Goal: Task Accomplishment & Management: Use online tool/utility

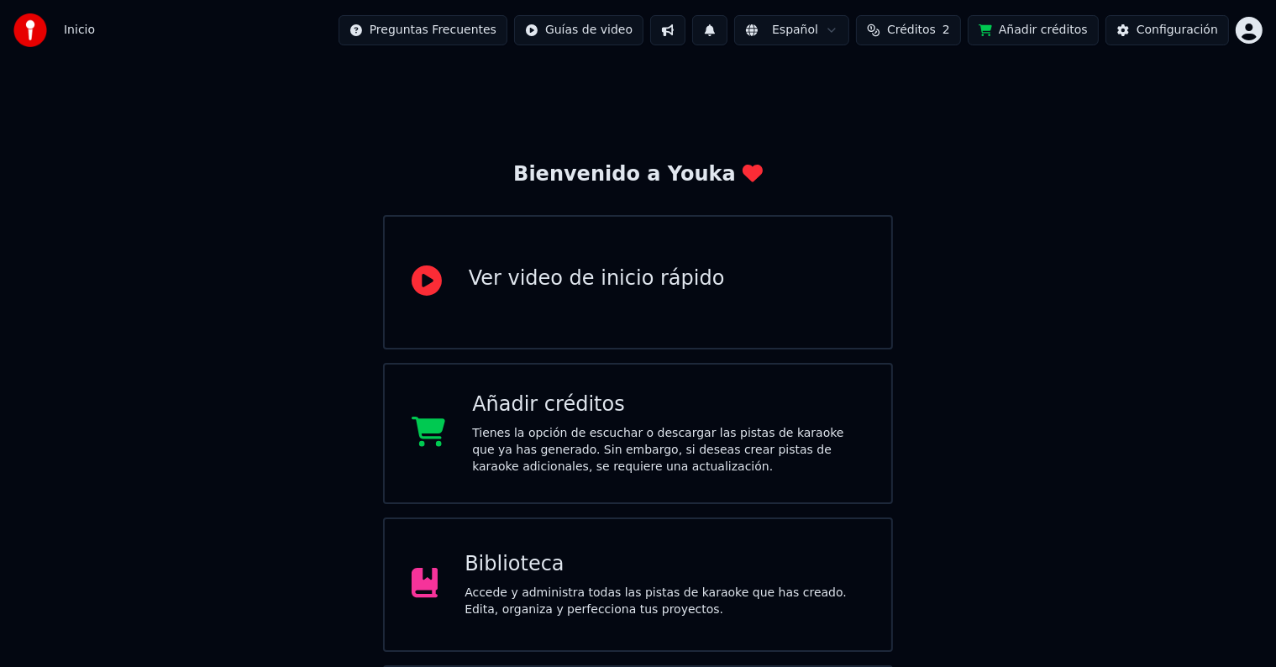
click at [576, 545] on div "Biblioteca Accede y administra todas las pistas de karaoke que has creado. Edit…" at bounding box center [638, 584] width 511 height 134
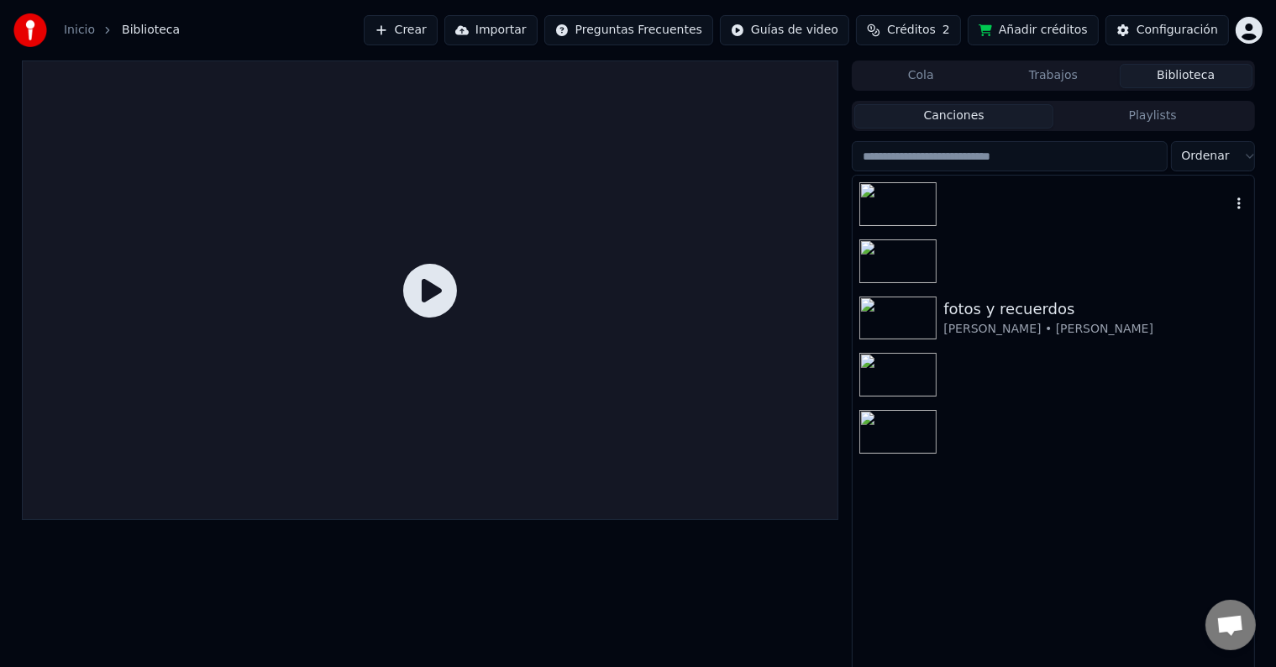
click at [1173, 201] on div at bounding box center [1052, 204] width 401 height 57
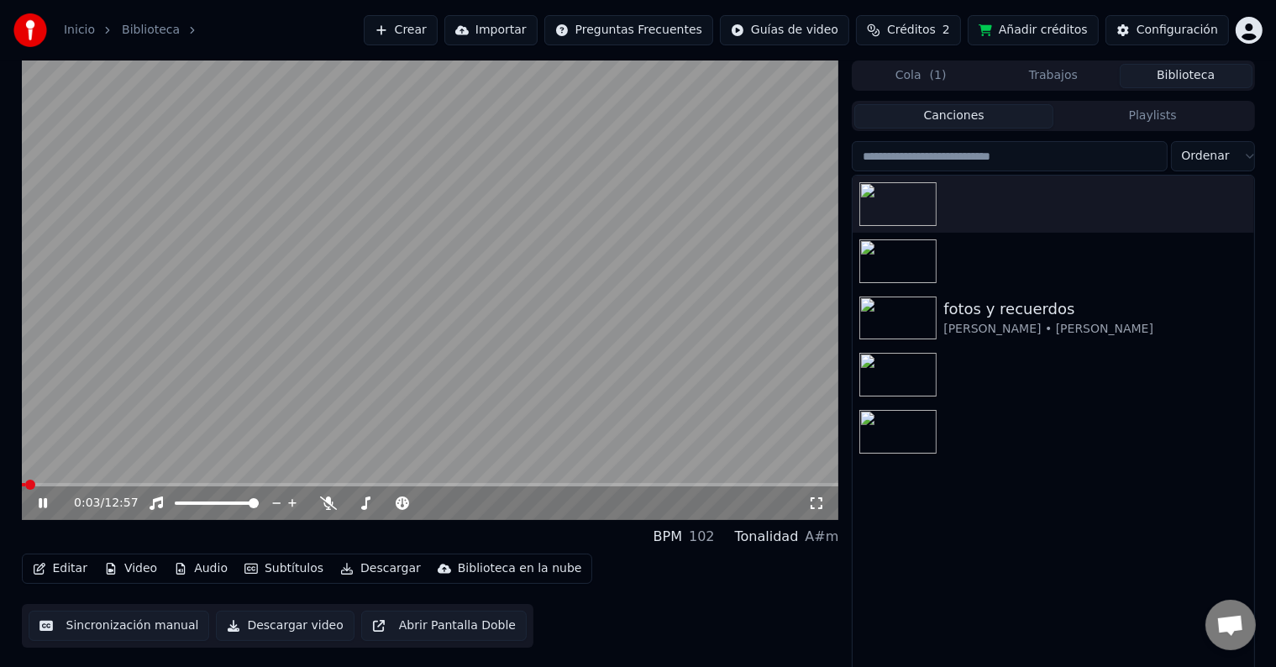
click at [44, 503] on icon at bounding box center [43, 503] width 8 height 10
click at [39, 504] on icon at bounding box center [43, 503] width 10 height 12
click at [51, 504] on icon at bounding box center [54, 502] width 39 height 13
click at [141, 574] on button "Video" at bounding box center [130, 569] width 66 height 24
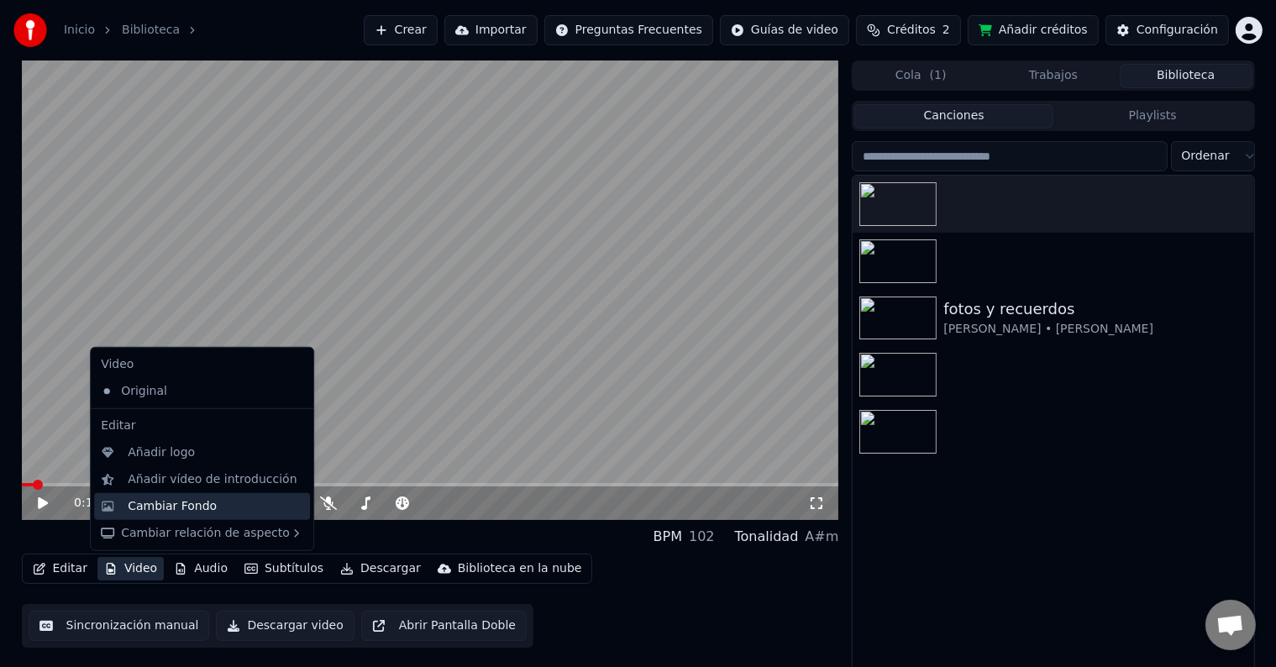
click at [165, 511] on div "Cambiar Fondo" at bounding box center [172, 506] width 89 height 17
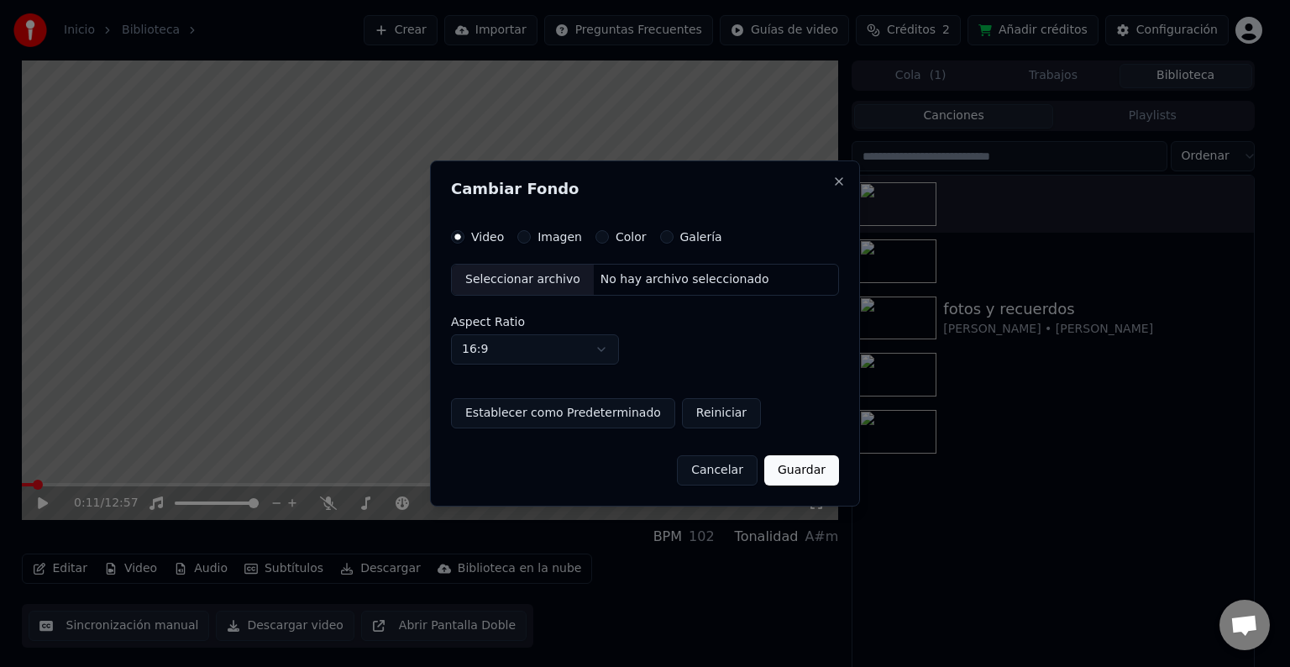
click at [526, 236] on button "Imagen" at bounding box center [523, 236] width 13 height 13
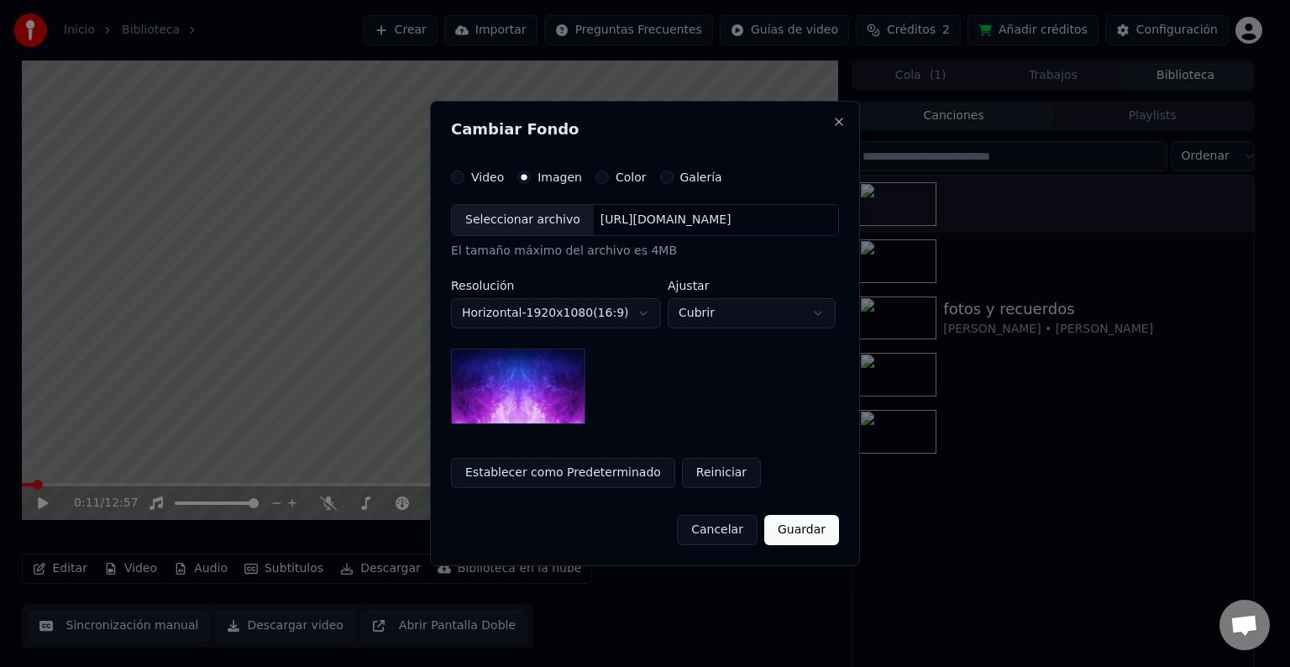
click at [522, 225] on div "Seleccionar archivo" at bounding box center [523, 220] width 142 height 30
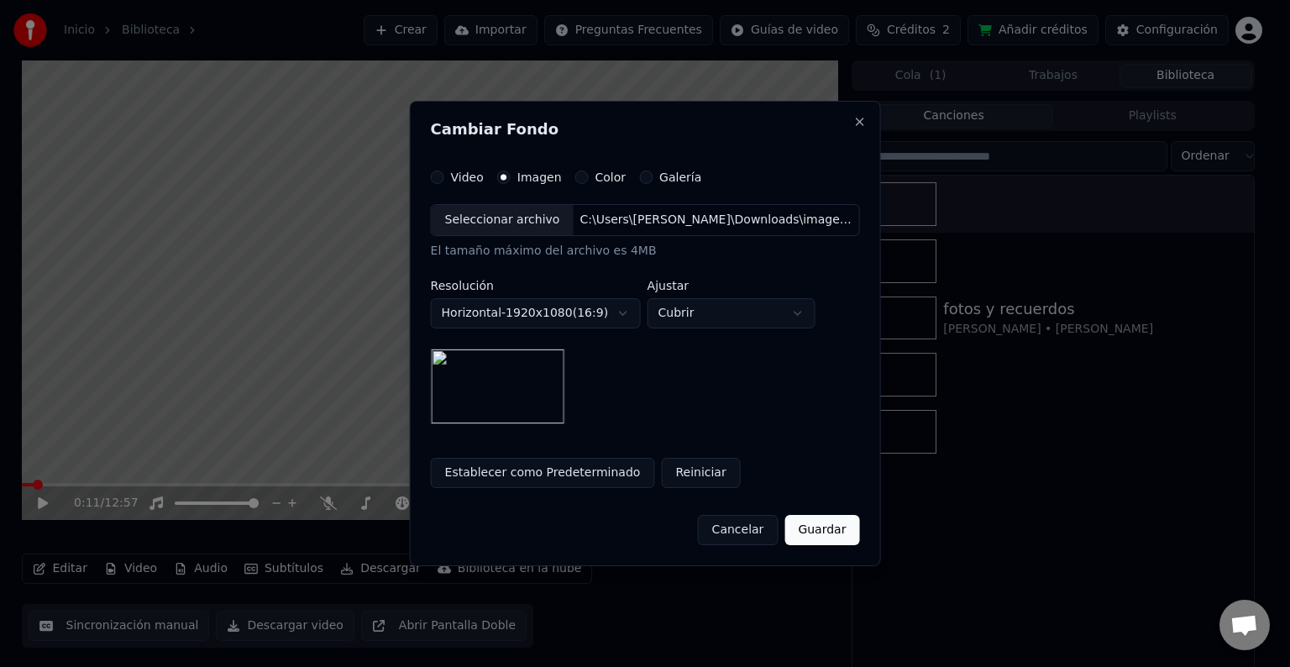
click at [829, 520] on button "Guardar" at bounding box center [821, 530] width 75 height 30
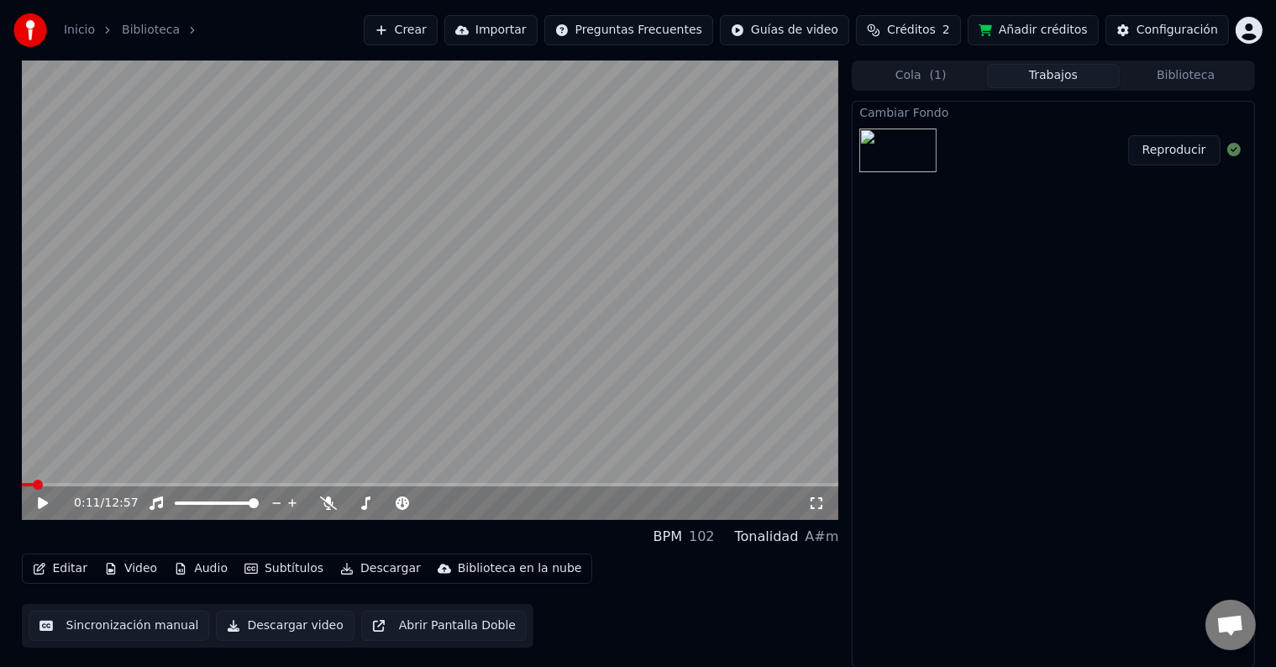
click at [1169, 149] on button "Reproducir" at bounding box center [1174, 150] width 92 height 30
click at [44, 497] on icon at bounding box center [54, 502] width 39 height 13
click at [76, 571] on button "Editar" at bounding box center [60, 569] width 68 height 24
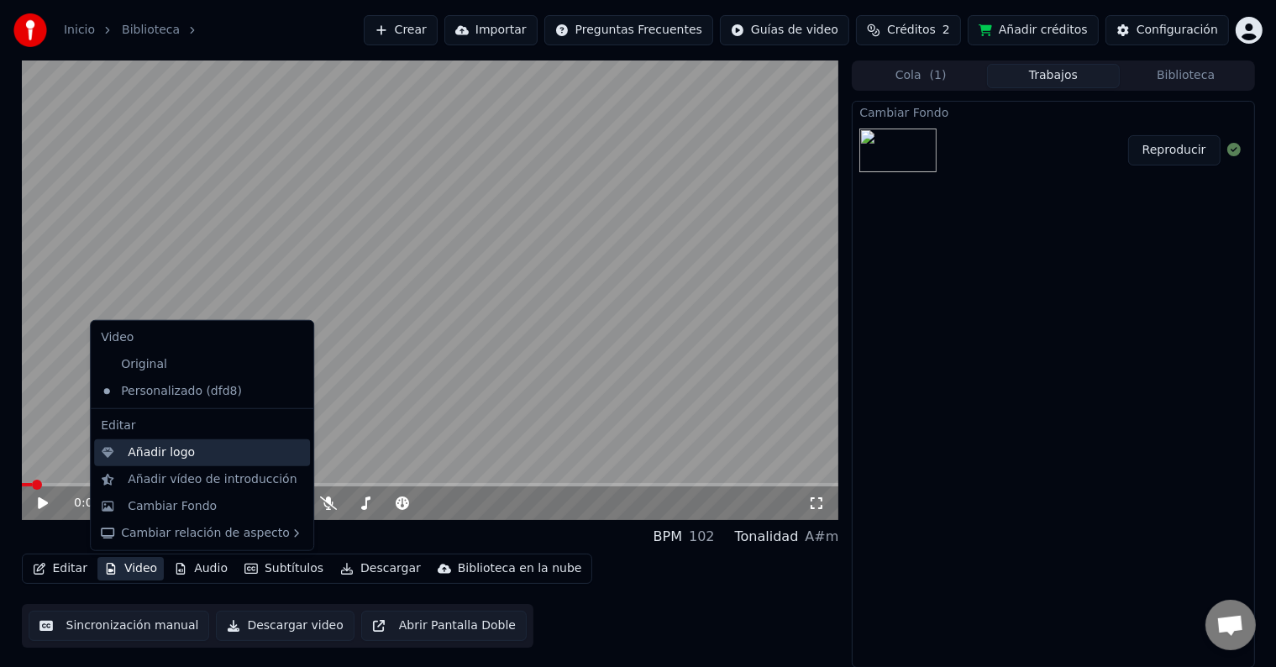
click at [146, 459] on div "Añadir logo" at bounding box center [161, 452] width 67 height 17
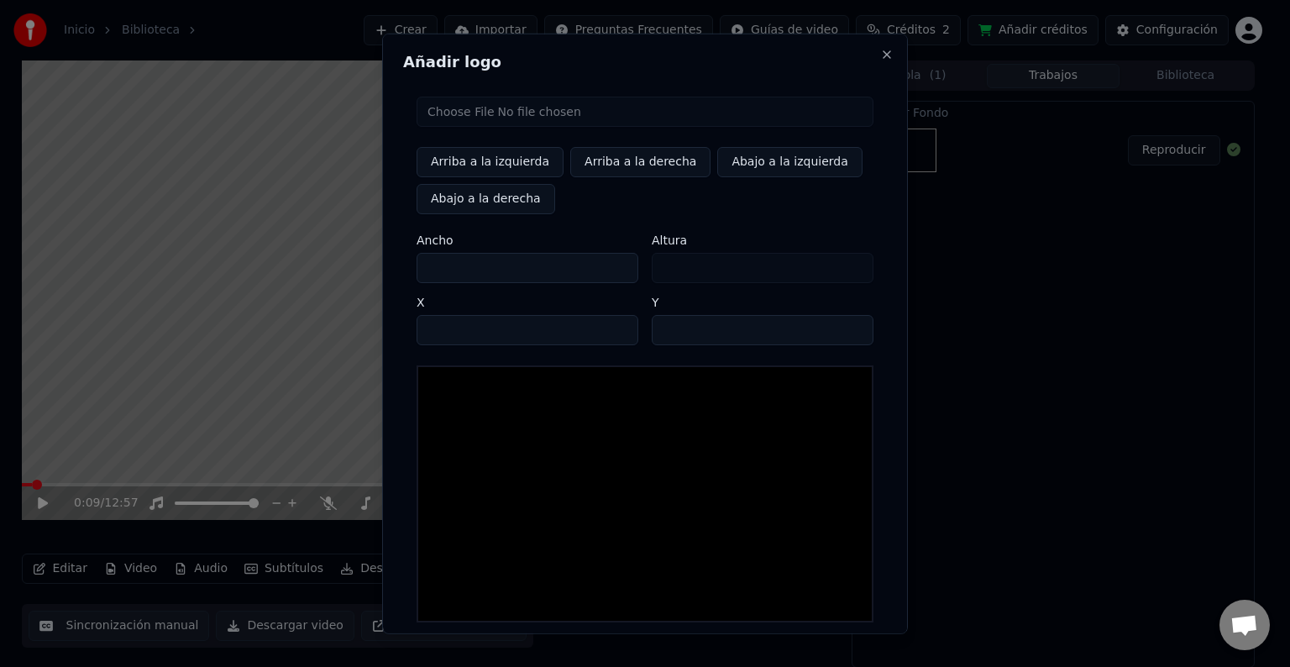
click at [461, 119] on input "file" at bounding box center [645, 112] width 457 height 30
type input "**********"
click at [595, 427] on div at bounding box center [645, 493] width 457 height 257
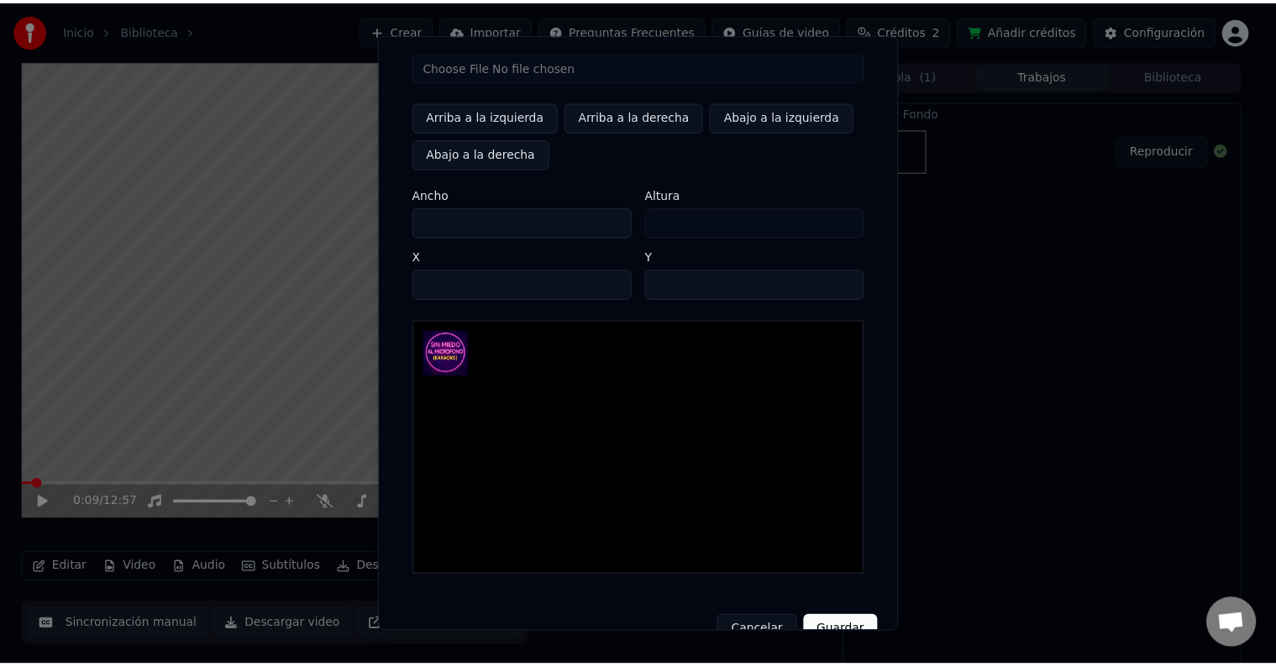
scroll to position [80, 0]
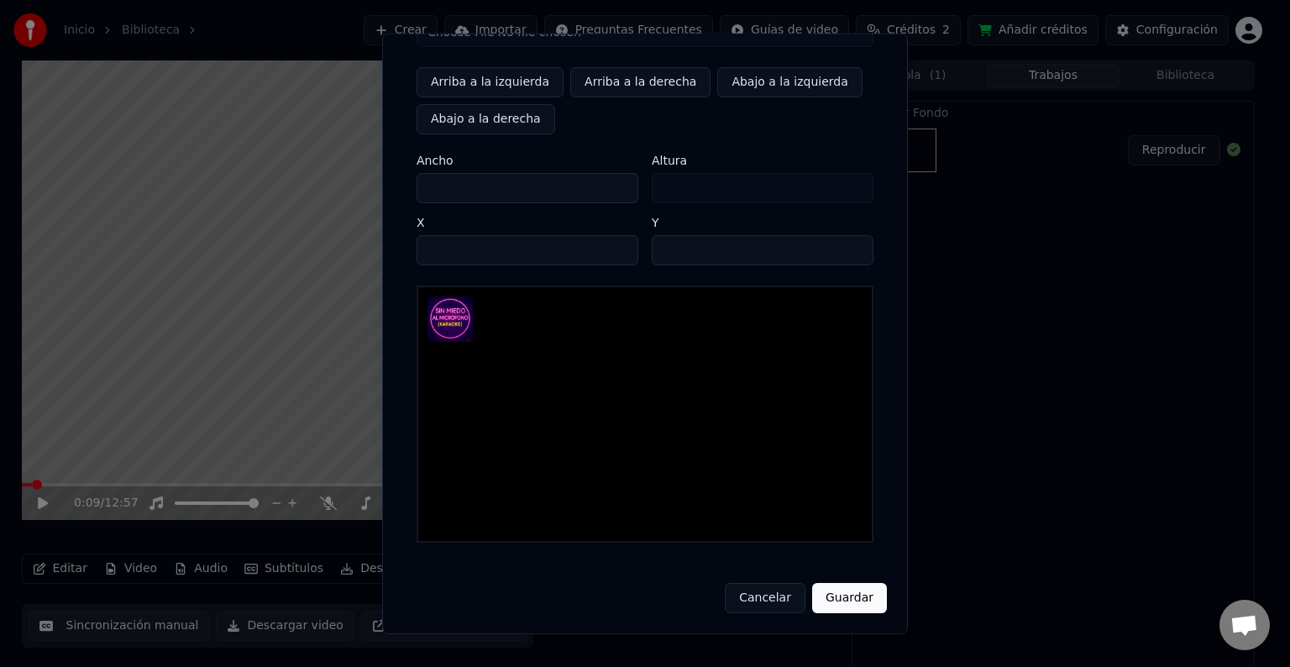
click at [853, 603] on button "Guardar" at bounding box center [849, 598] width 75 height 30
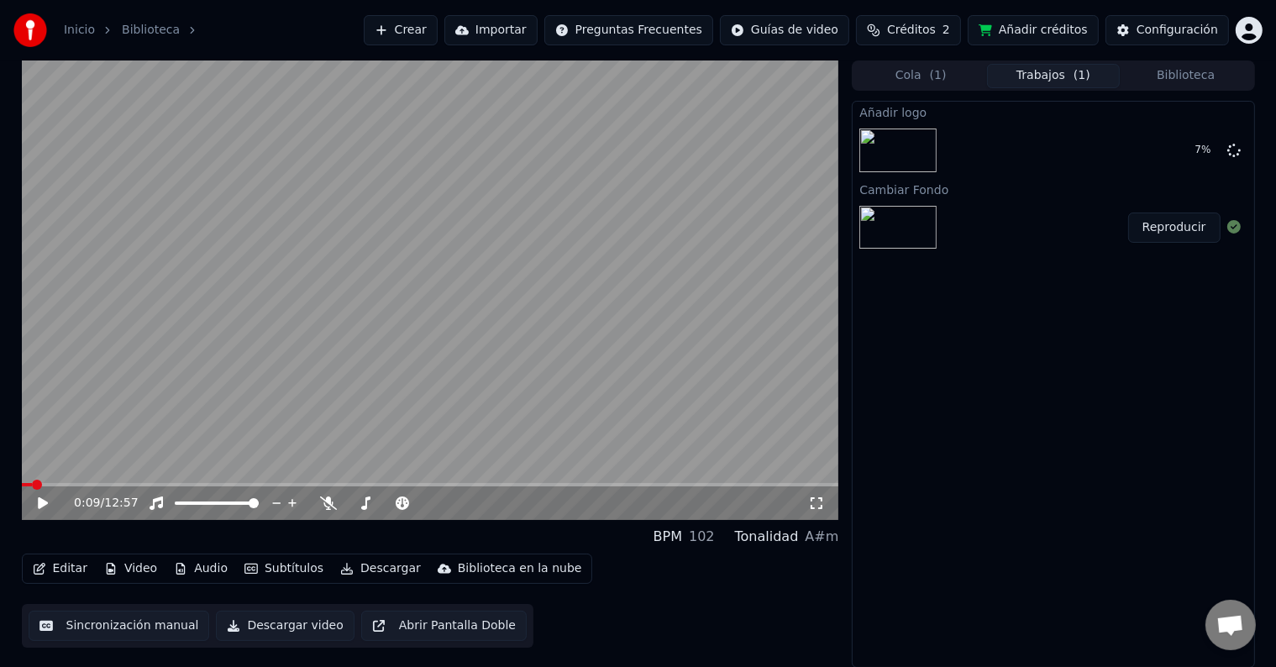
click at [920, 390] on div "Añadir logo 7 % Cambiar Fondo Reproducir" at bounding box center [1053, 384] width 402 height 567
click at [45, 509] on icon at bounding box center [54, 502] width 39 height 13
click at [1166, 151] on button "Reproducir" at bounding box center [1174, 150] width 92 height 30
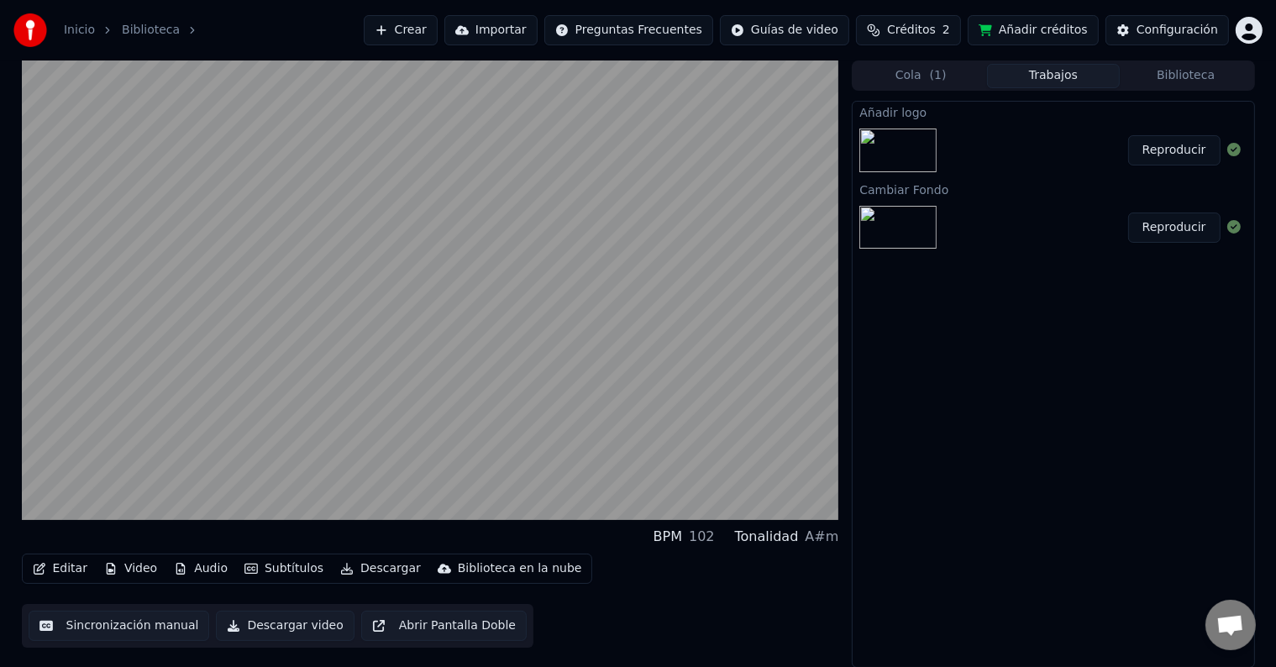
click at [923, 456] on div "Añadir logo Reproducir Cambiar Fondo Reproducir" at bounding box center [1053, 384] width 402 height 567
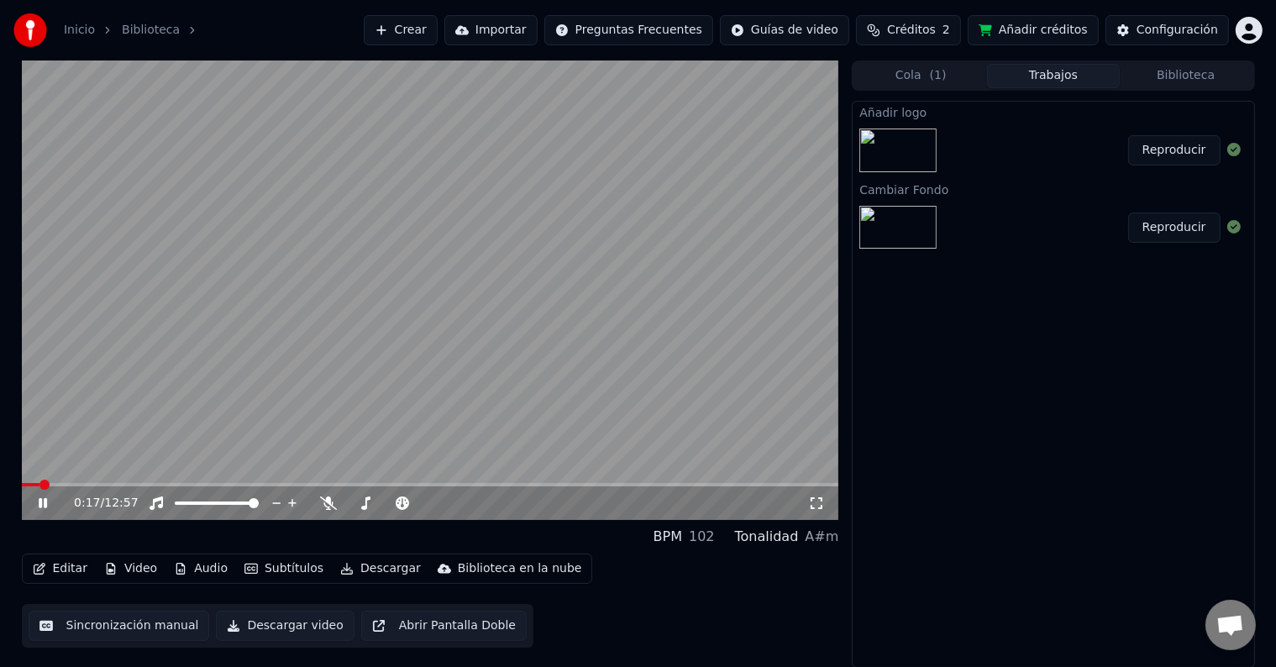
click at [328, 502] on icon at bounding box center [328, 502] width 17 height 13
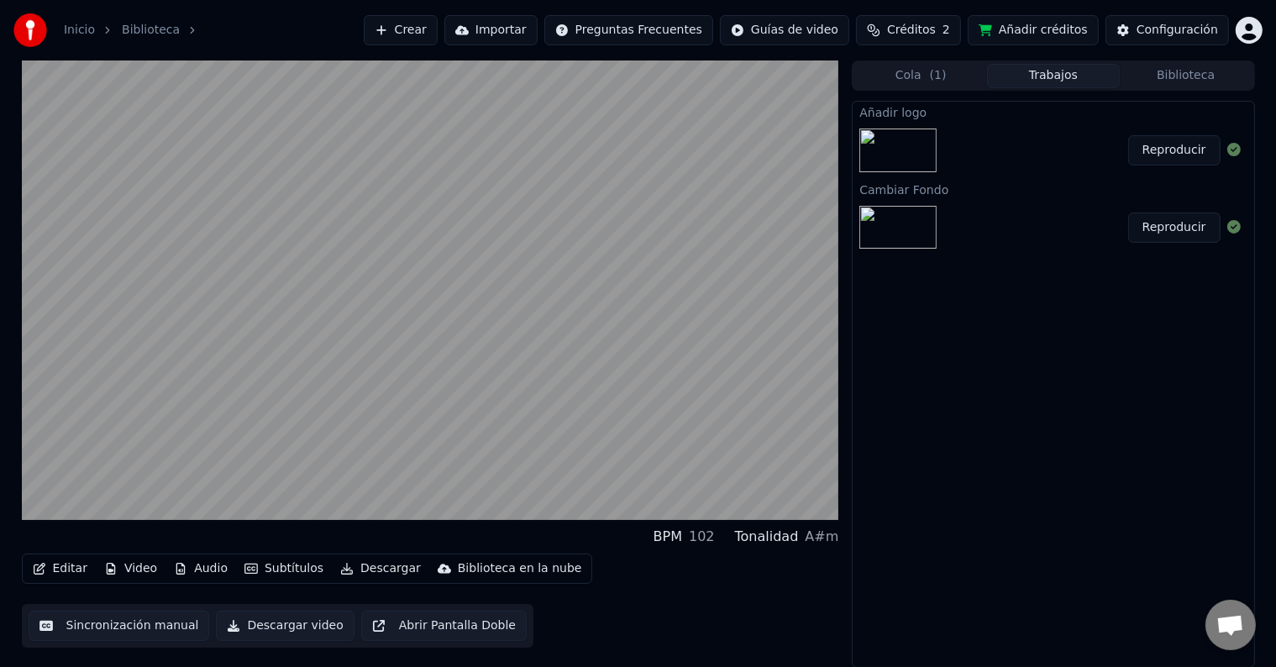
click at [911, 477] on div "Añadir logo Reproducir Cambiar Fondo Reproducir" at bounding box center [1053, 384] width 402 height 567
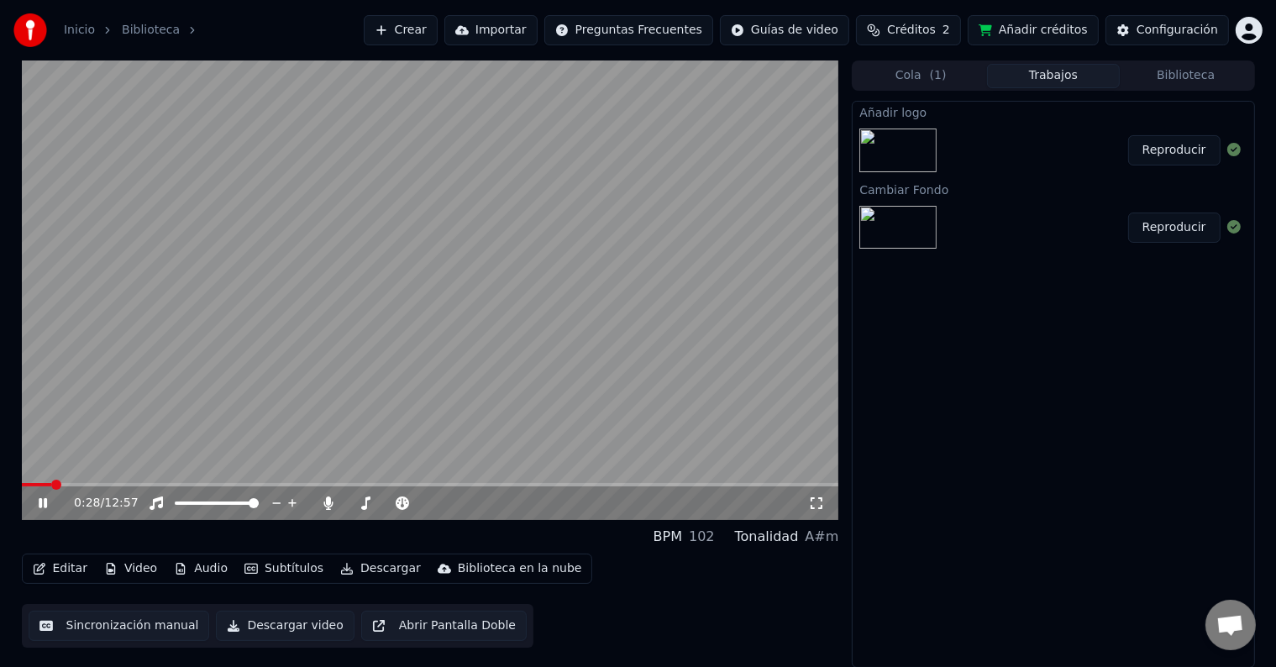
click at [42, 506] on icon at bounding box center [54, 502] width 39 height 13
click at [70, 565] on button "Editar" at bounding box center [60, 569] width 68 height 24
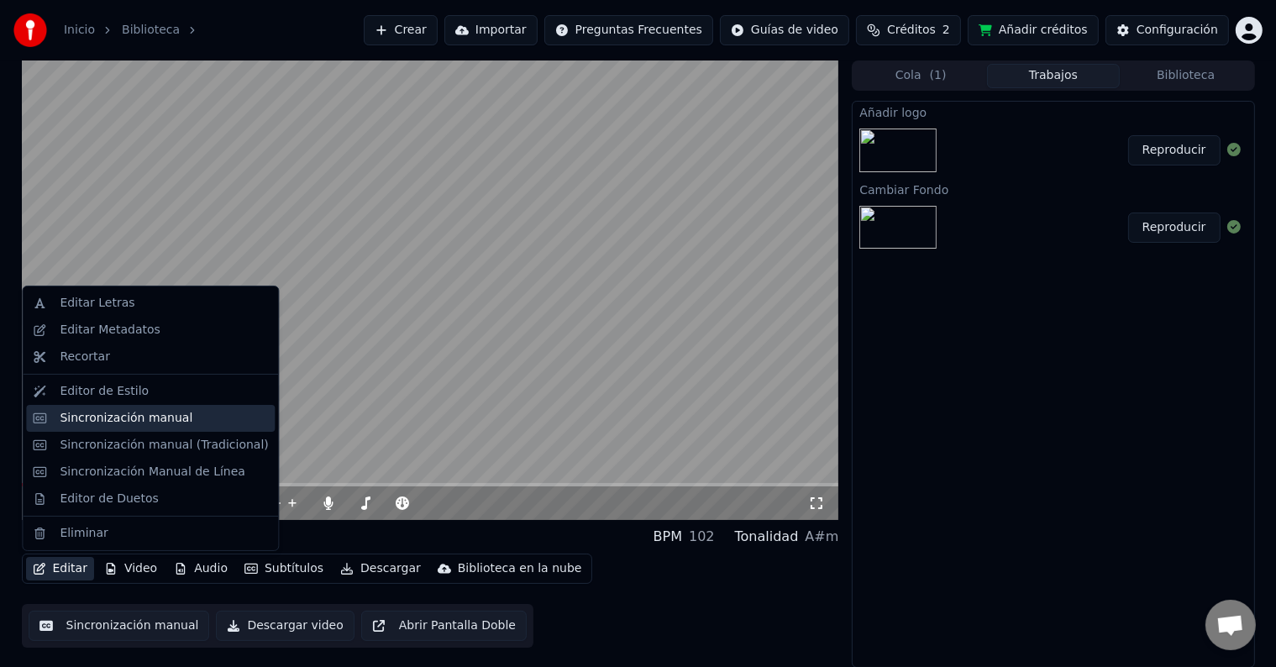
click at [101, 426] on div "Sincronización manual" at bounding box center [126, 418] width 133 height 17
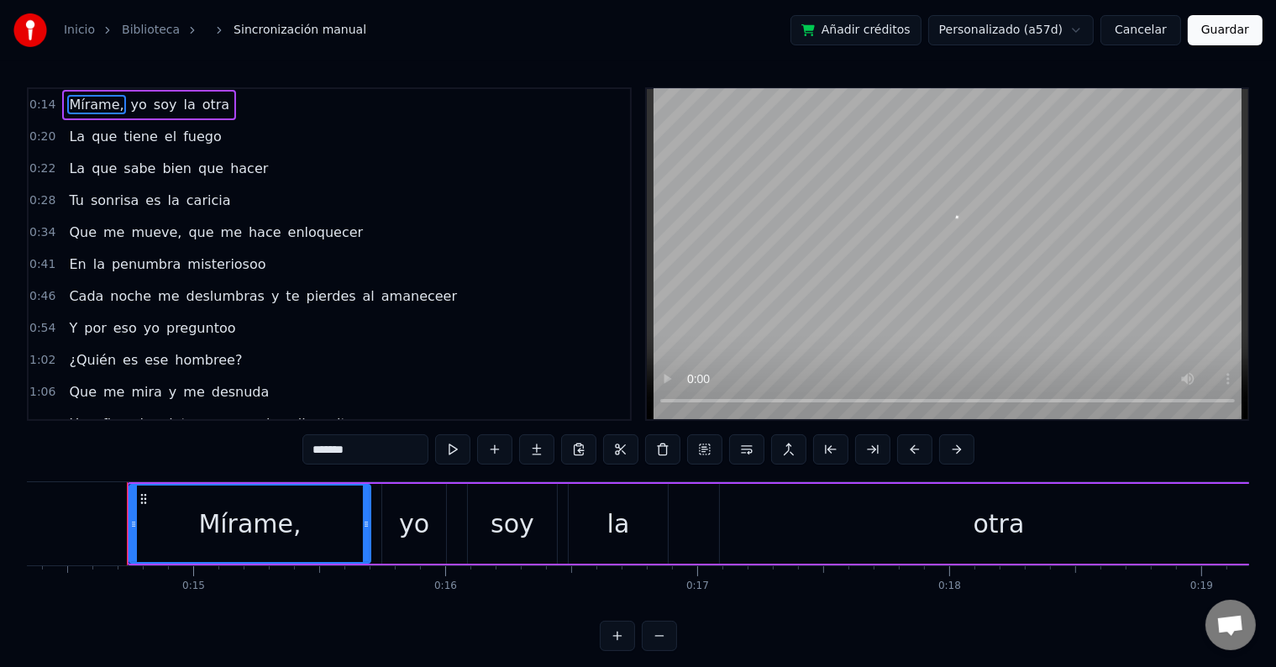
scroll to position [0, 3628]
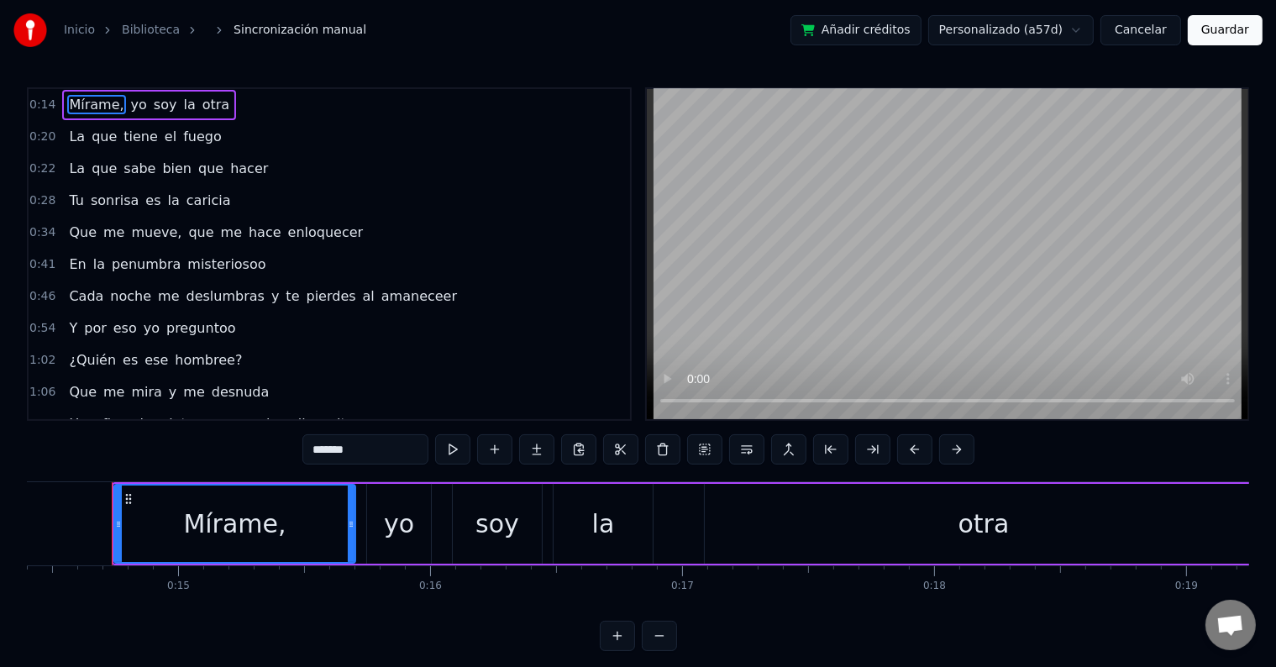
click at [240, 167] on div "La que sabe bien que hacer" at bounding box center [168, 169] width 212 height 30
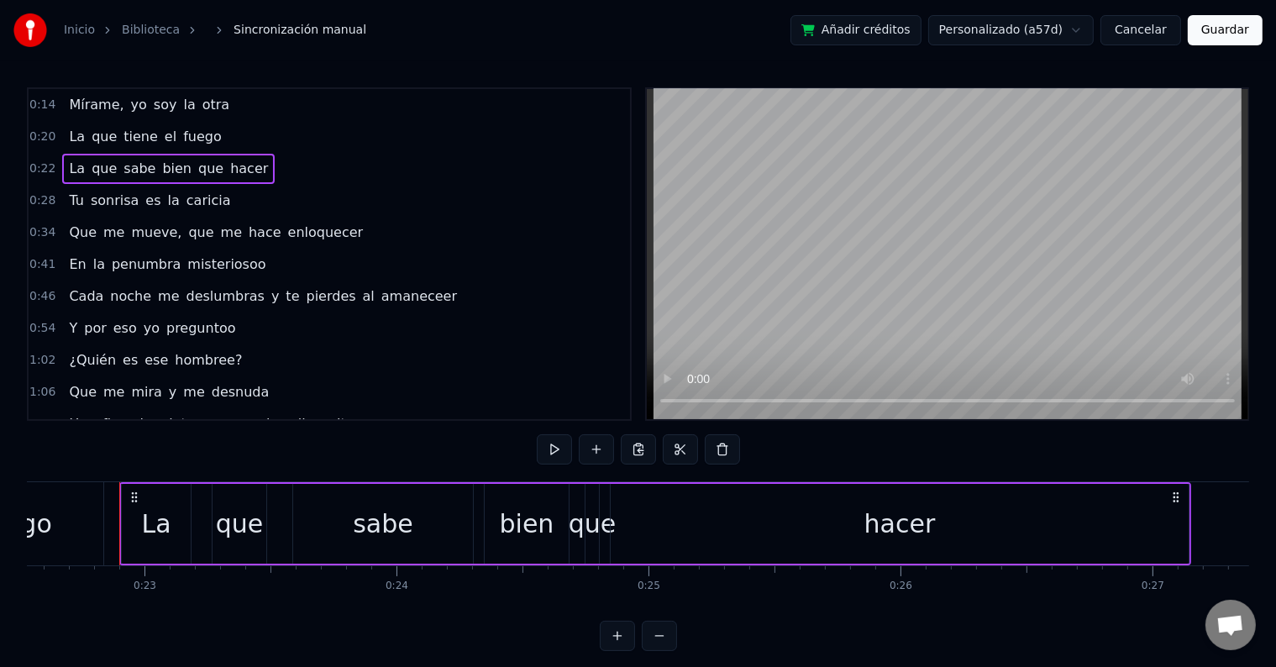
scroll to position [0, 5685]
click at [197, 167] on span "que" at bounding box center [211, 168] width 29 height 19
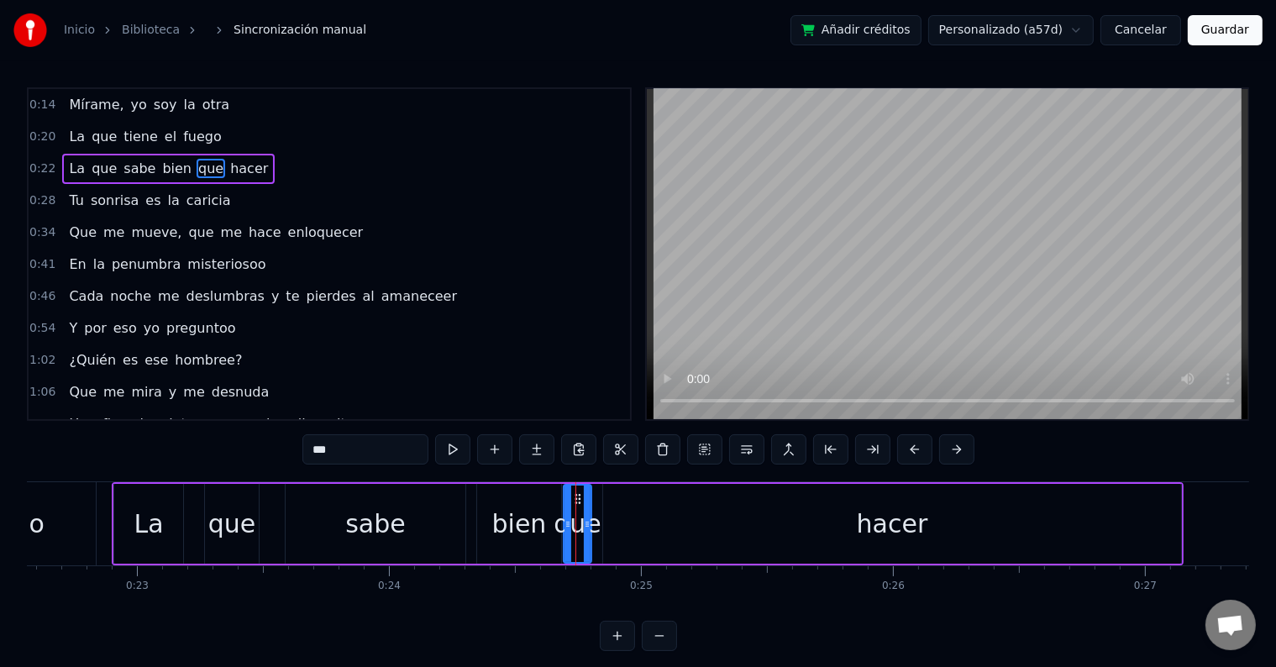
drag, startPoint x: 577, startPoint y: 522, endPoint x: 563, endPoint y: 522, distance: 14.3
click at [564, 522] on icon at bounding box center [567, 523] width 7 height 13
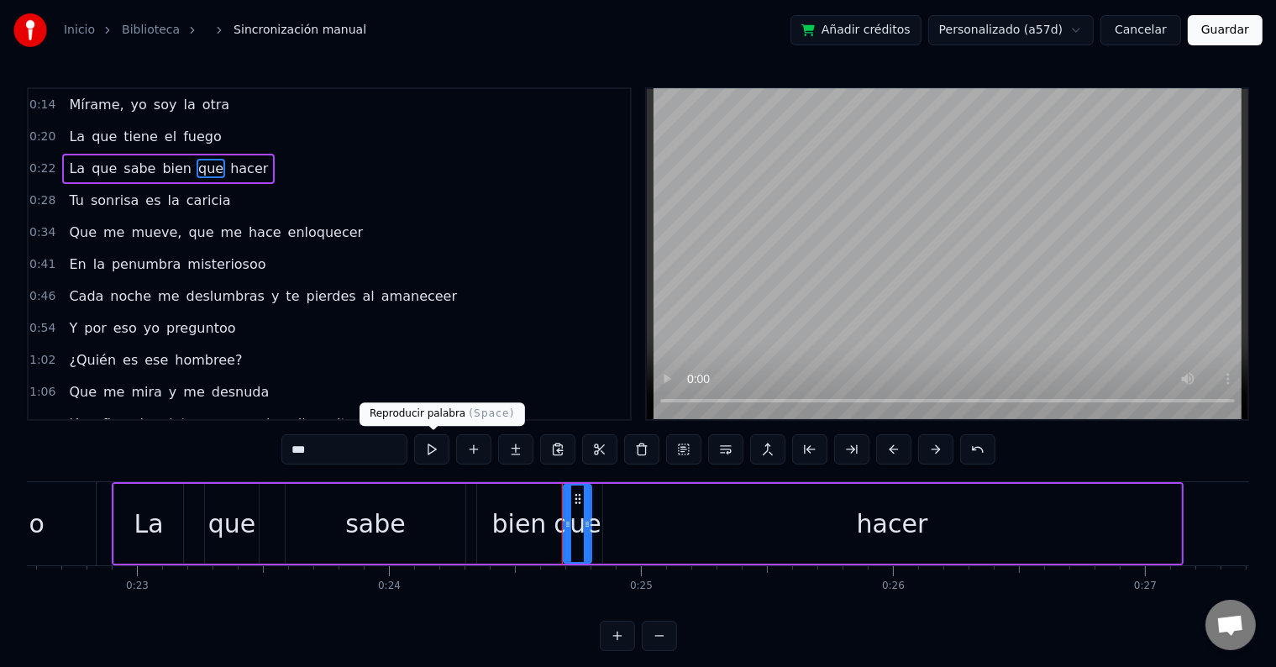
click at [454, 453] on div "***" at bounding box center [638, 449] width 714 height 30
click at [443, 450] on button at bounding box center [431, 449] width 35 height 30
click at [539, 521] on div "bien" at bounding box center [519, 524] width 55 height 38
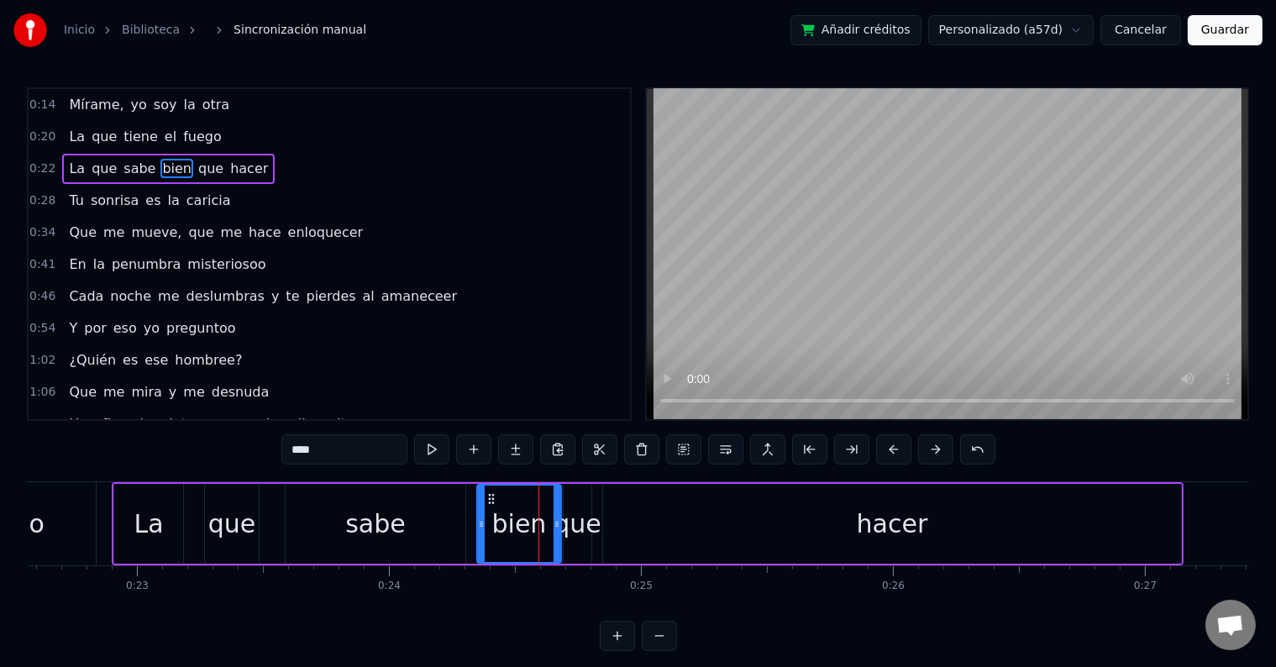
click at [433, 449] on button at bounding box center [431, 449] width 35 height 30
drag, startPoint x: 554, startPoint y: 521, endPoint x: 591, endPoint y: 532, distance: 38.5
click at [548, 521] on icon at bounding box center [551, 523] width 7 height 13
click at [570, 527] on div "que" at bounding box center [577, 524] width 48 height 38
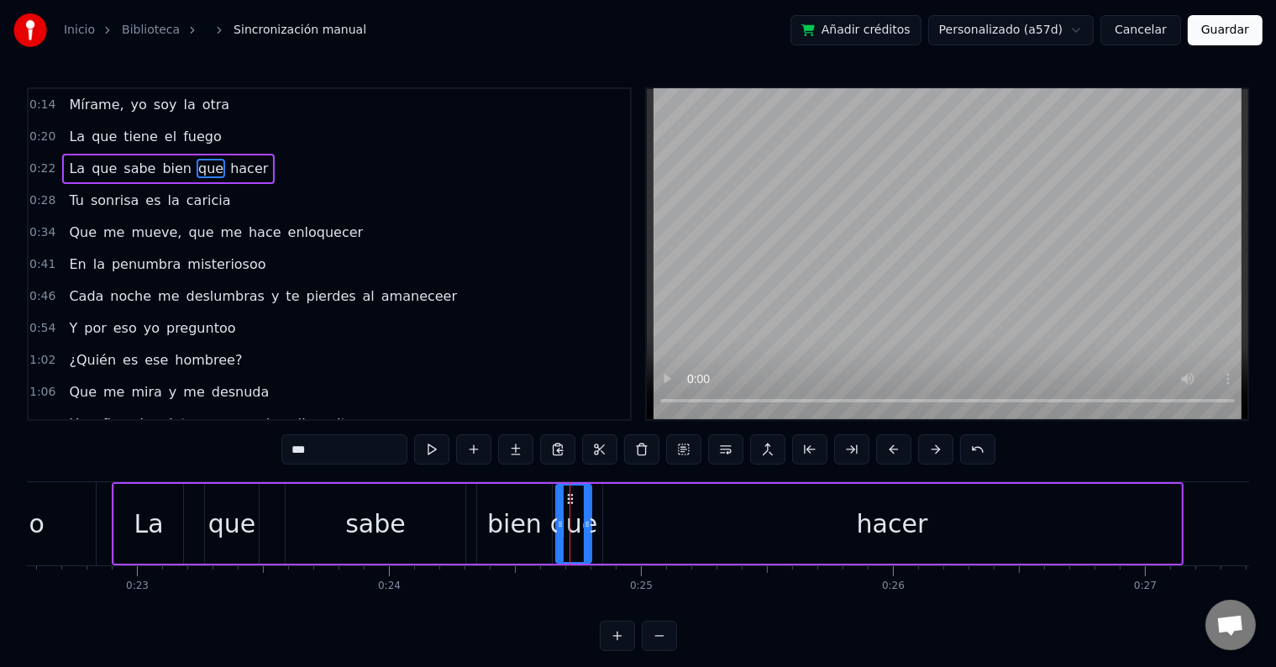
click at [557, 525] on icon at bounding box center [560, 523] width 7 height 13
click at [435, 457] on button at bounding box center [431, 449] width 35 height 30
click at [385, 518] on div "sabe" at bounding box center [375, 524] width 60 height 38
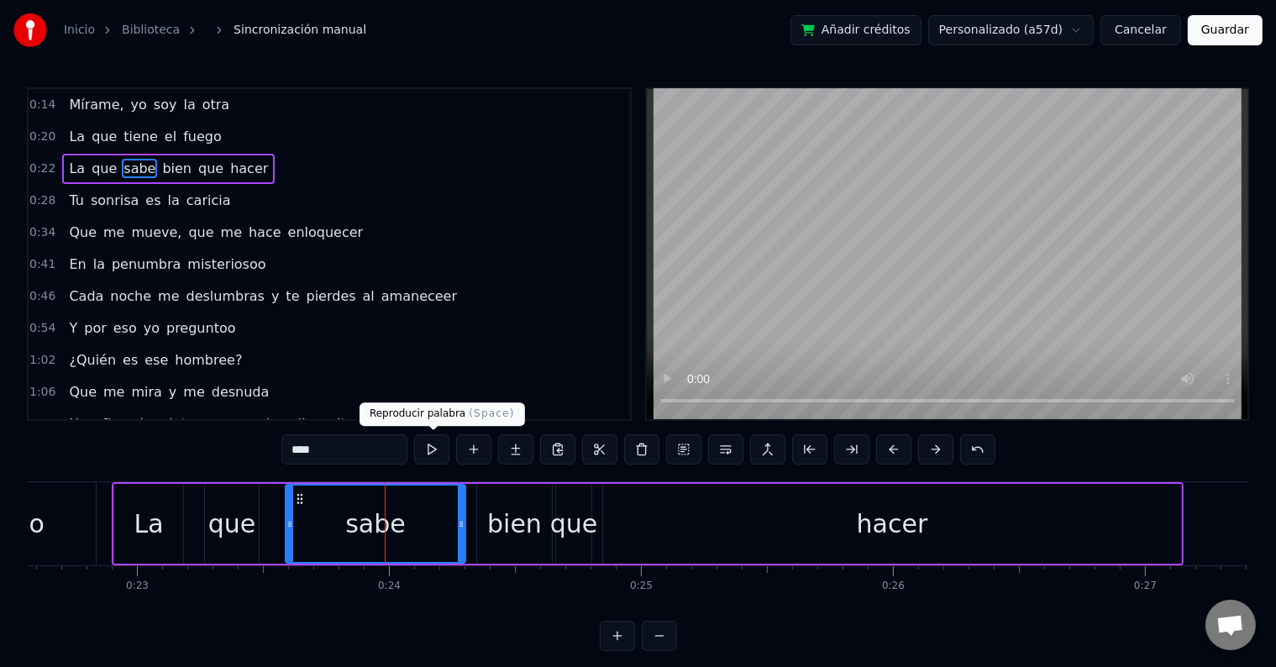
click at [434, 440] on button at bounding box center [431, 449] width 35 height 30
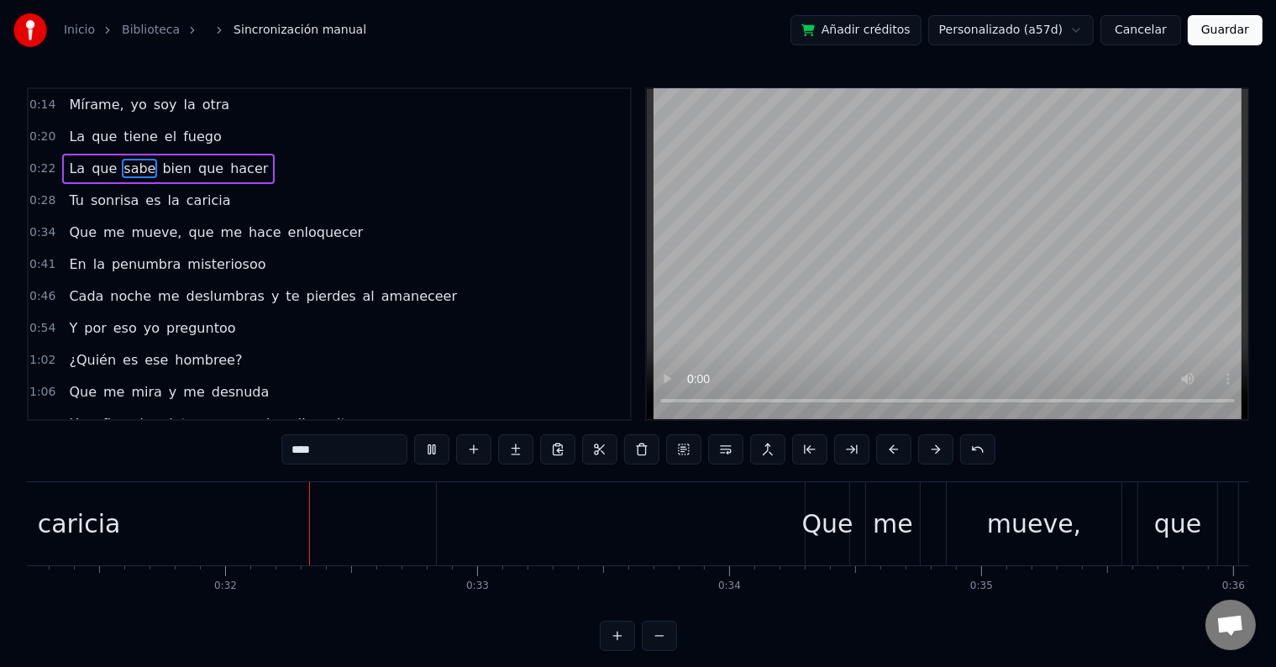
scroll to position [0, 7878]
click at [250, 532] on div "caricia" at bounding box center [65, 523] width 714 height 83
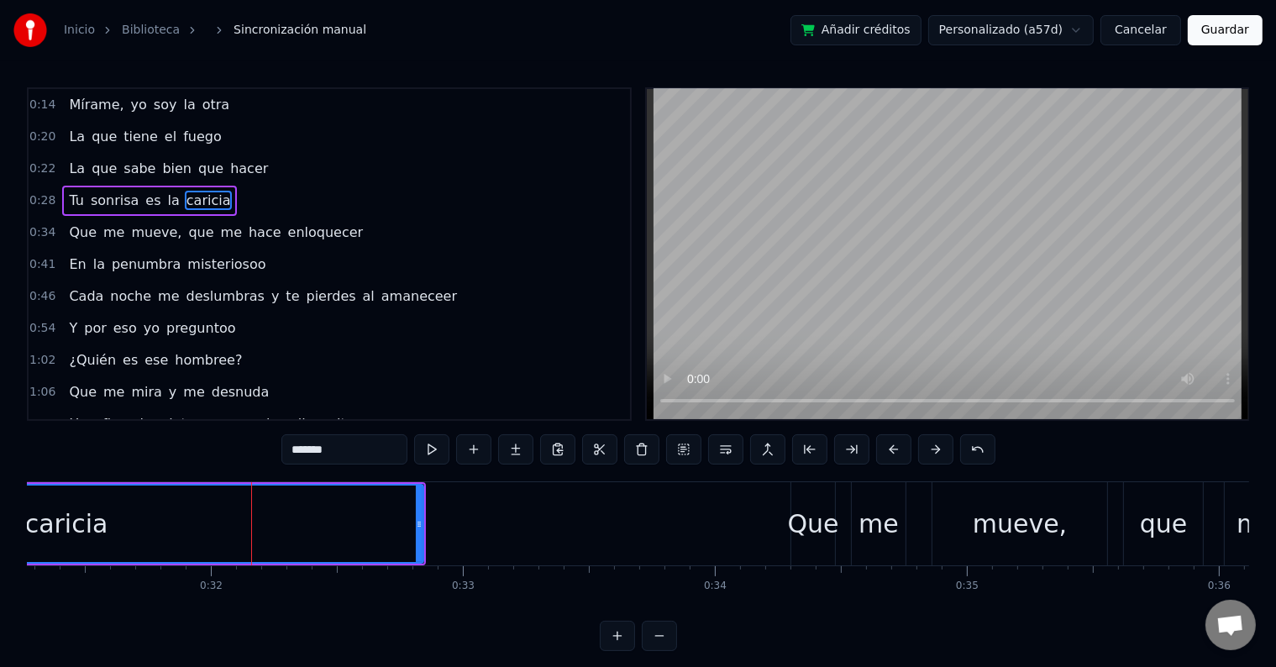
click at [346, 449] on input "*******" at bounding box center [344, 449] width 126 height 30
click at [437, 450] on button at bounding box center [431, 449] width 35 height 30
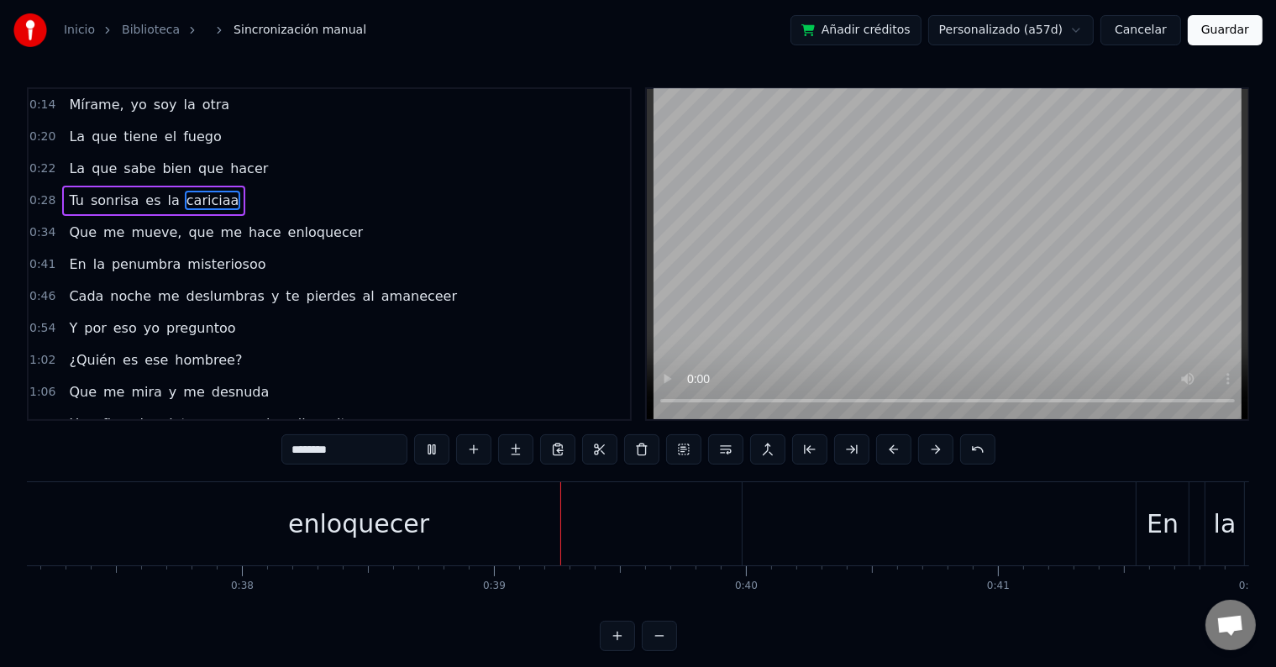
scroll to position [0, 9659]
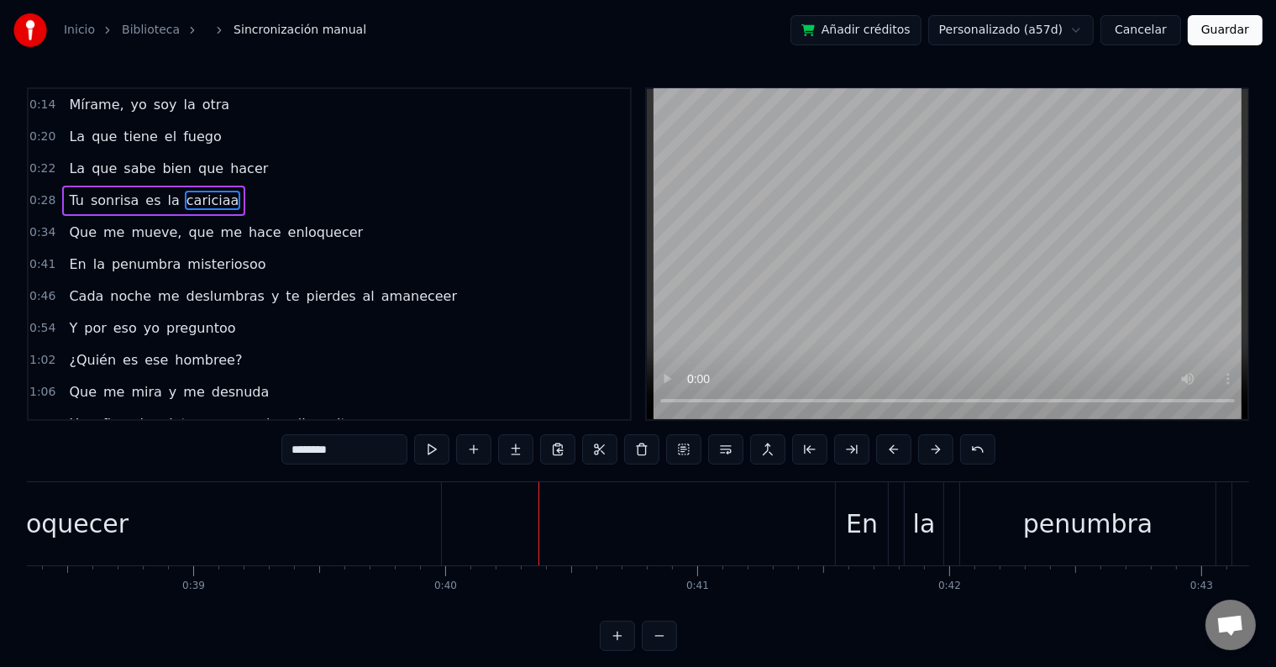
click at [275, 556] on div "enloquecer" at bounding box center [58, 523] width 766 height 83
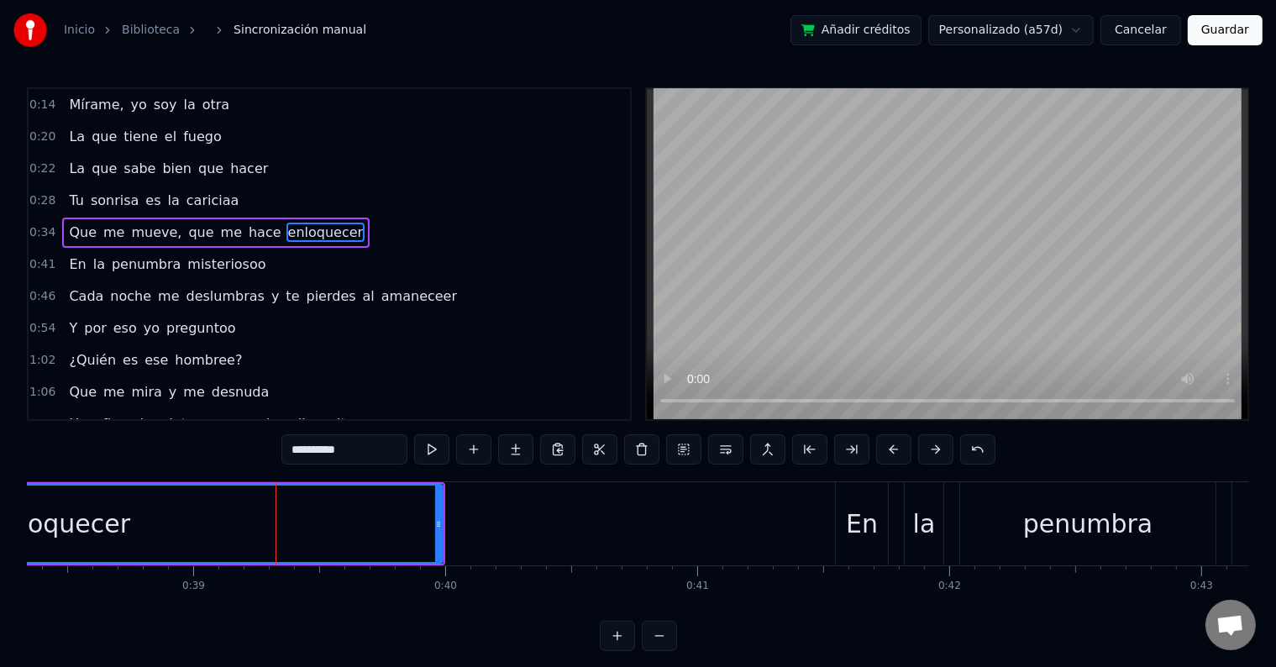
click at [344, 446] on input "**********" at bounding box center [344, 449] width 126 height 30
click at [435, 452] on button at bounding box center [431, 449] width 35 height 30
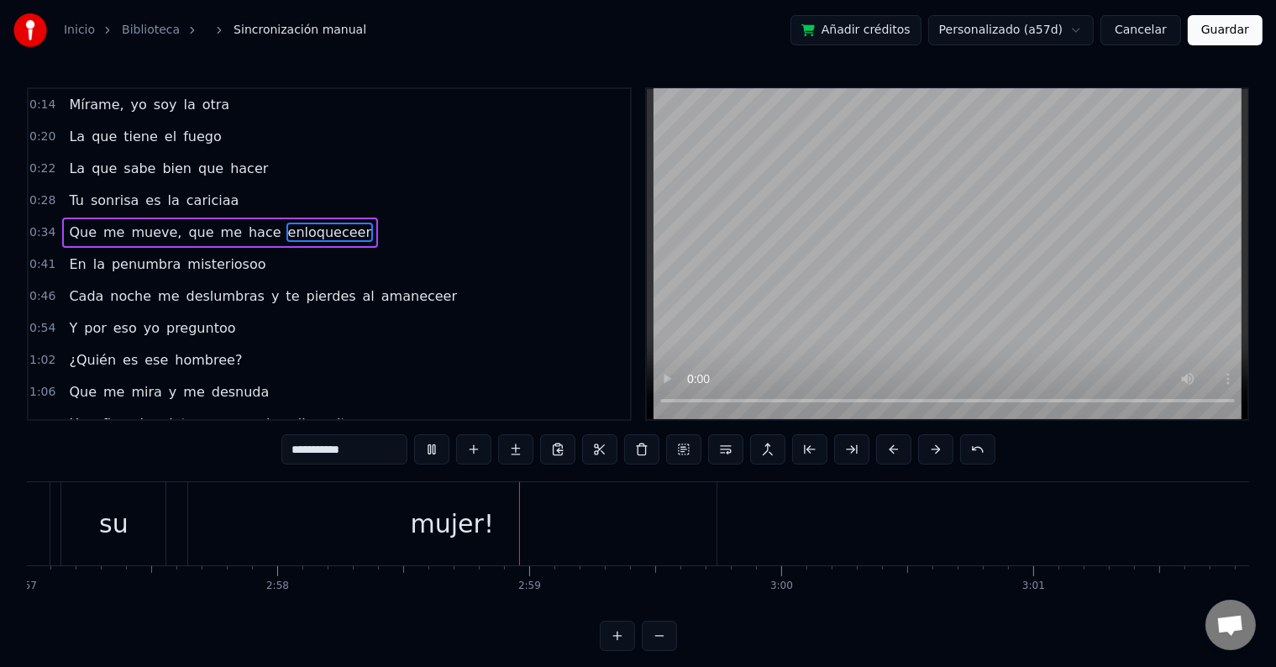
scroll to position [0, 44866]
click at [244, 548] on div "mujer!" at bounding box center [181, 523] width 528 height 83
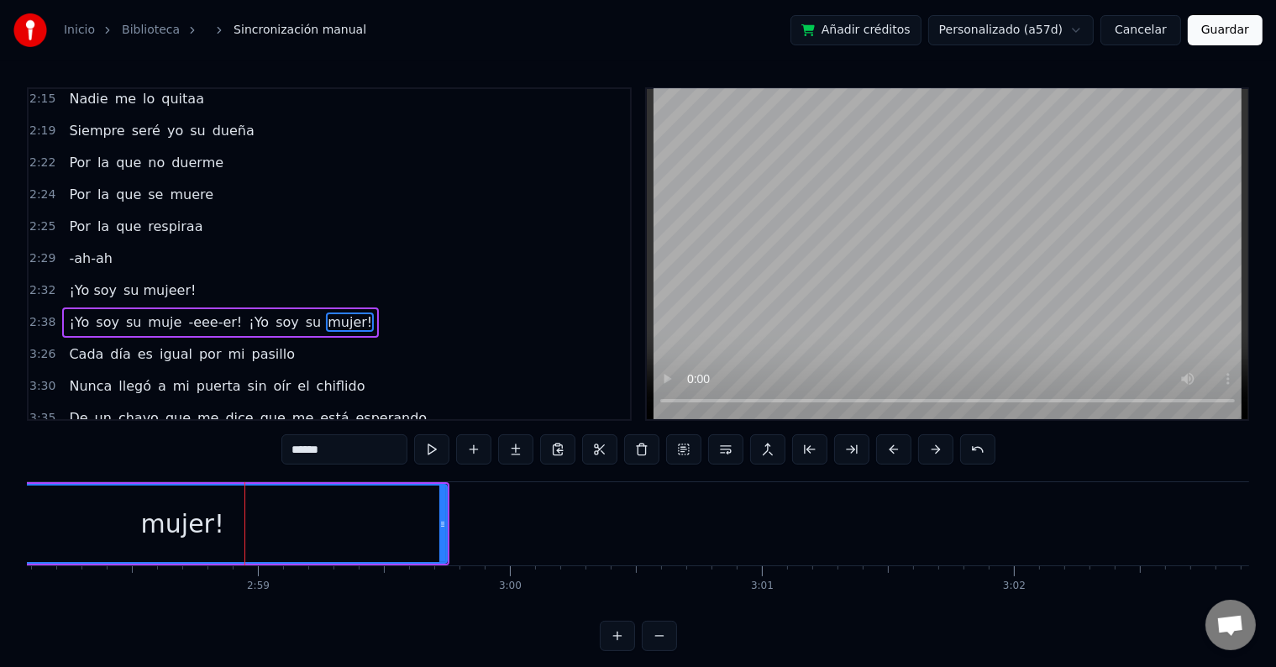
scroll to position [746, 0]
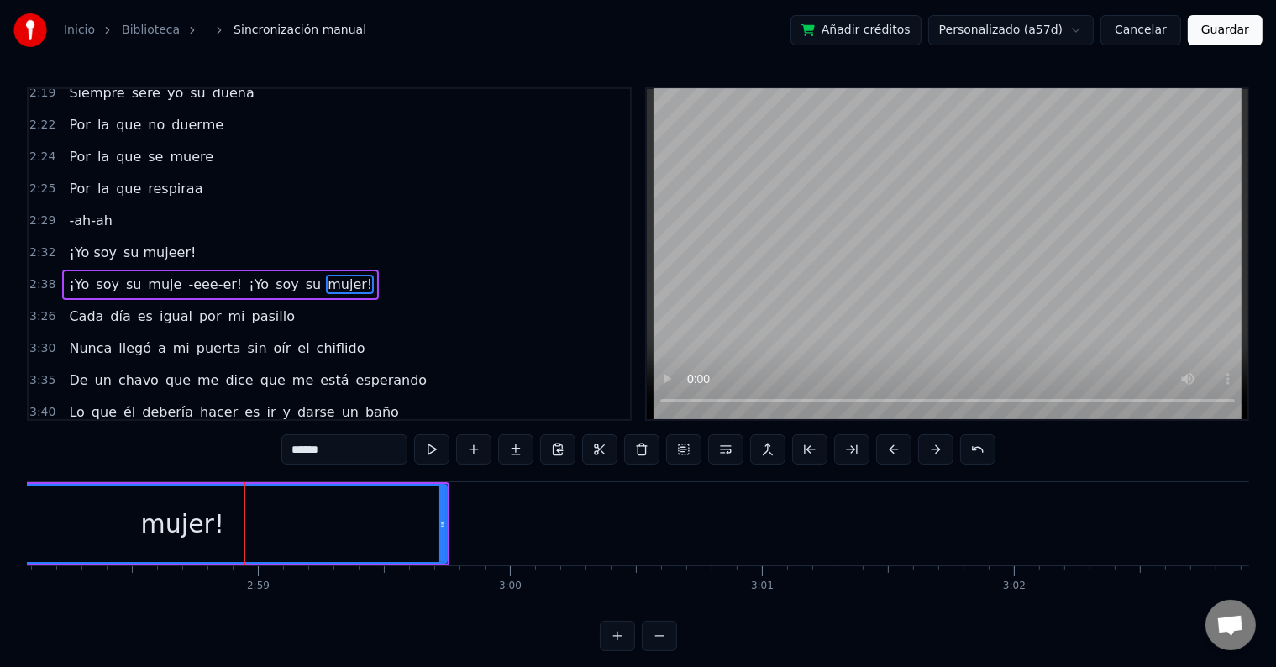
click at [349, 447] on input "******" at bounding box center [344, 449] width 126 height 30
type input "*****"
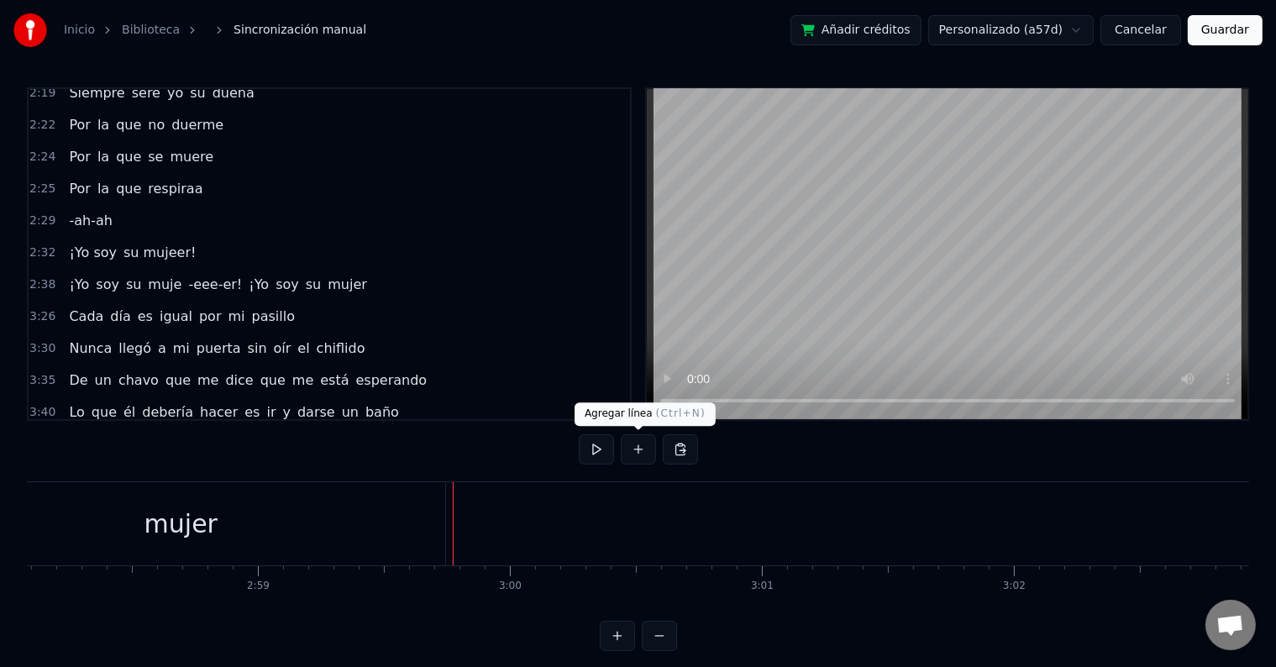
click at [631, 458] on button at bounding box center [638, 449] width 35 height 30
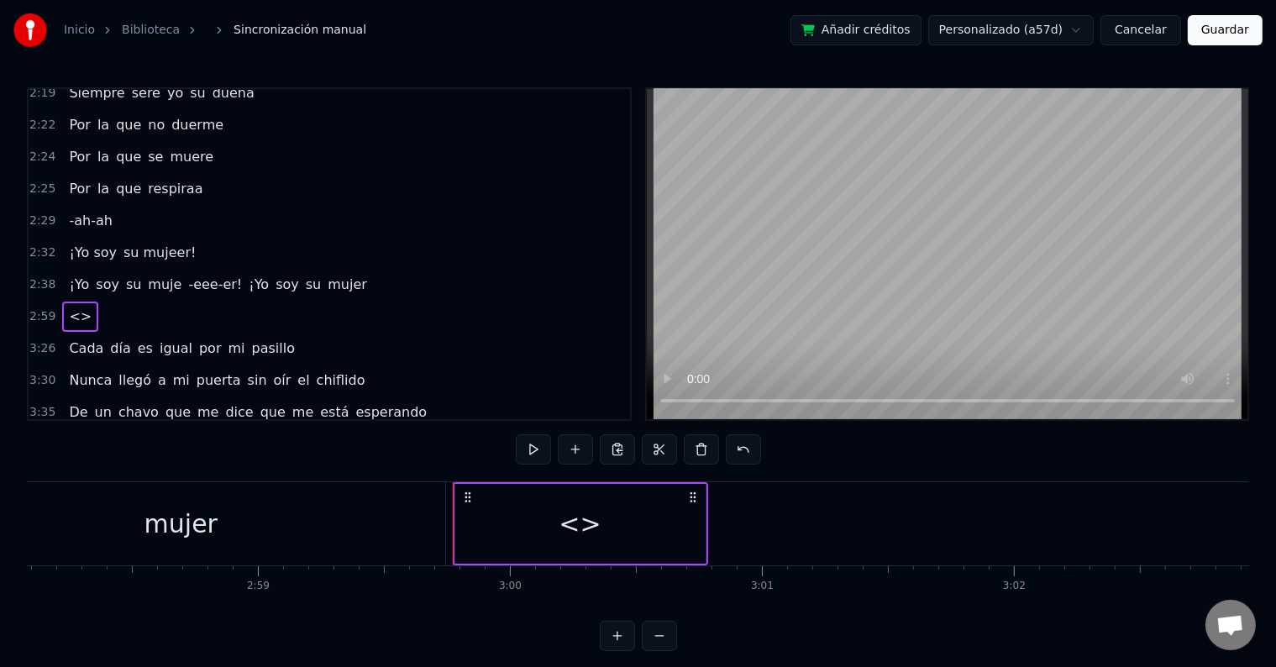
click at [546, 527] on div "<>" at bounding box center [580, 524] width 250 height 80
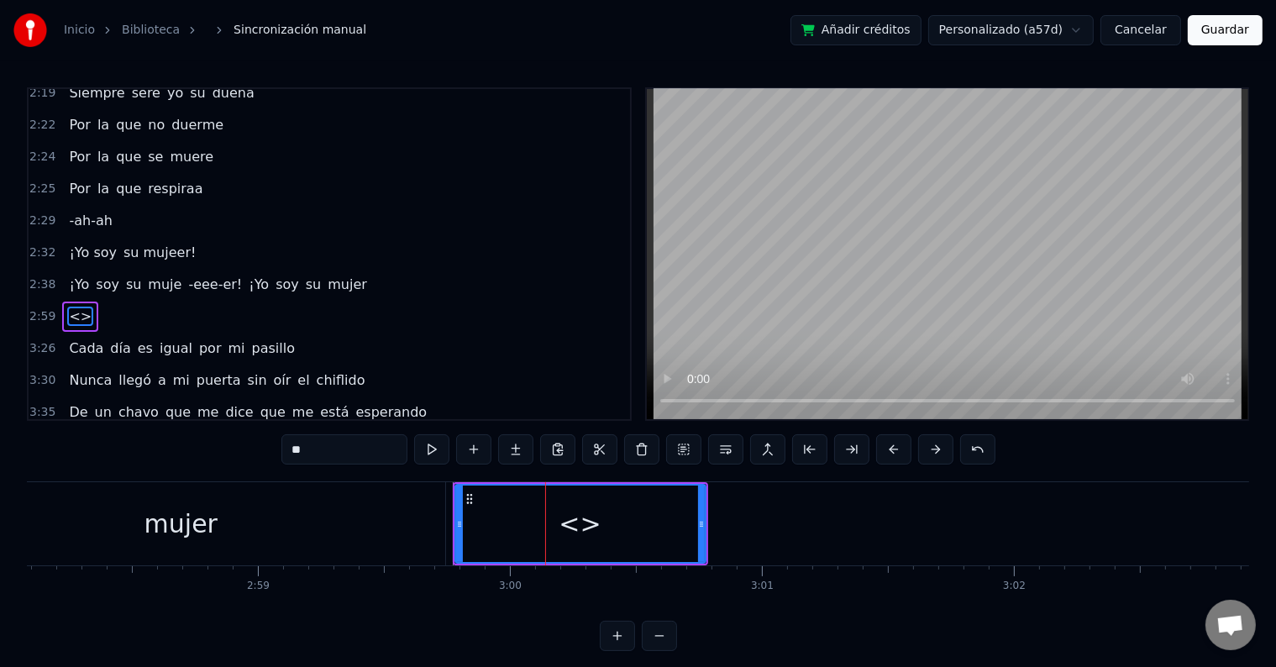
scroll to position [777, 0]
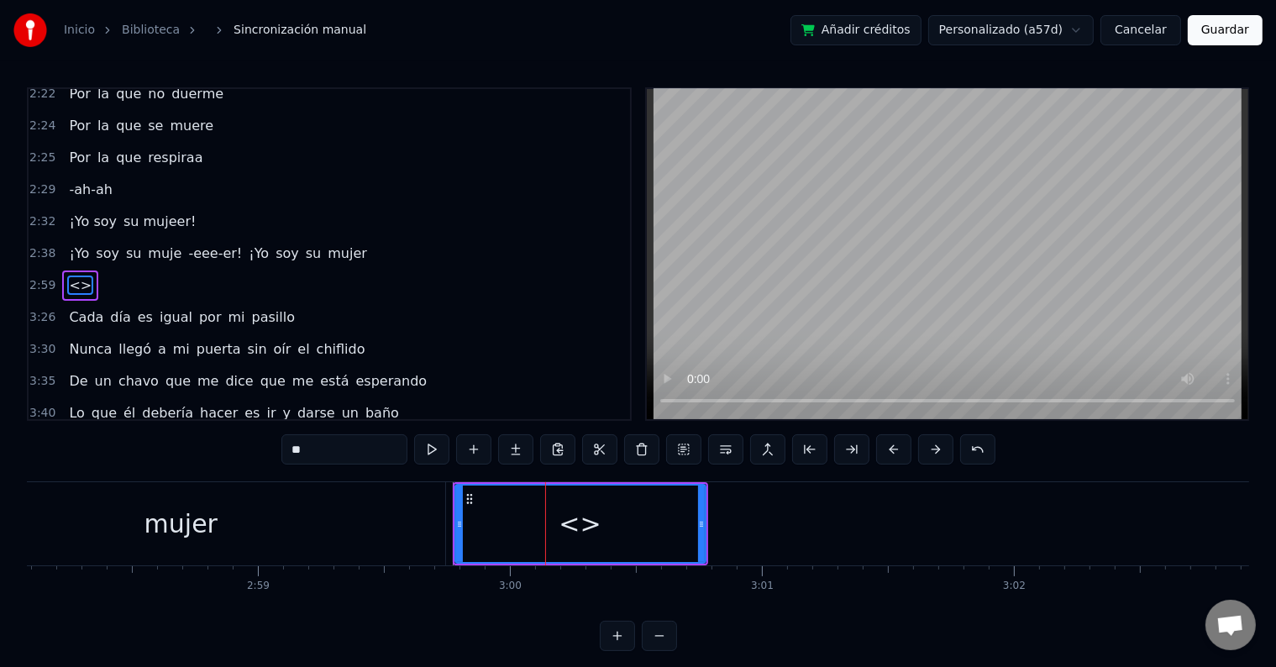
drag, startPoint x: 364, startPoint y: 450, endPoint x: 247, endPoint y: 453, distance: 117.6
click at [247, 453] on div "0:14 Mírame, yo soy la otra 0:20 La que tiene el fuego 0:22 La que sabe bien qu…" at bounding box center [638, 369] width 1222 height 564
type input "***"
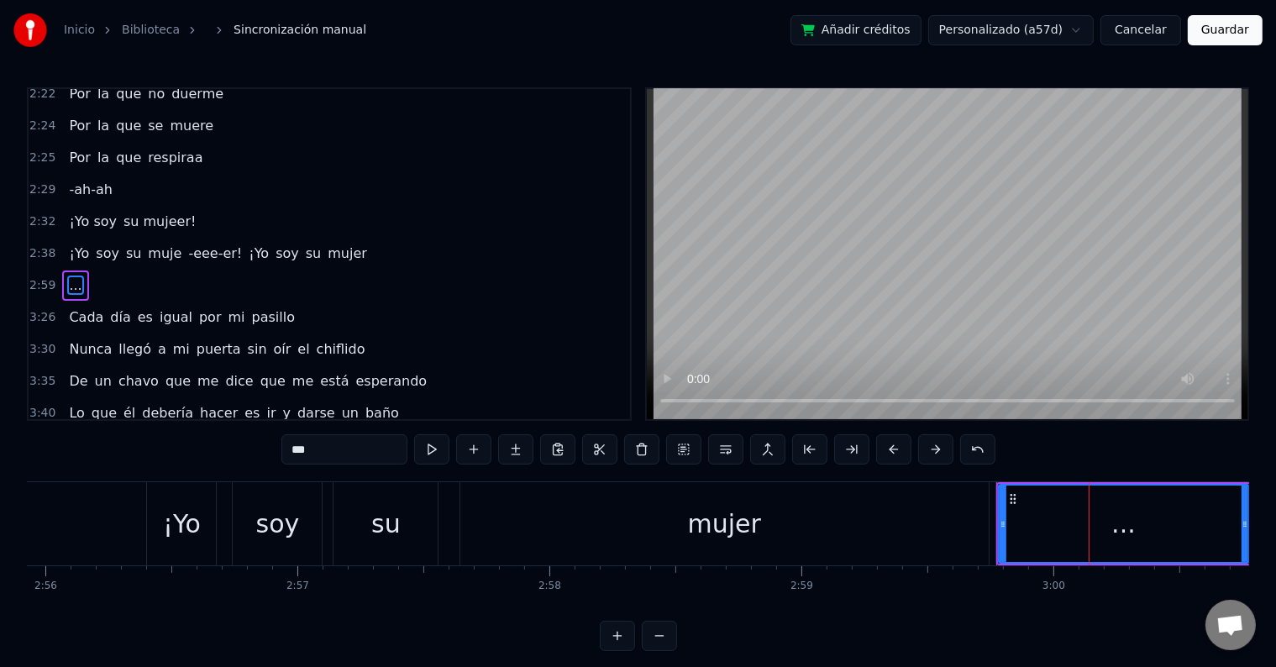
scroll to position [0, 44322]
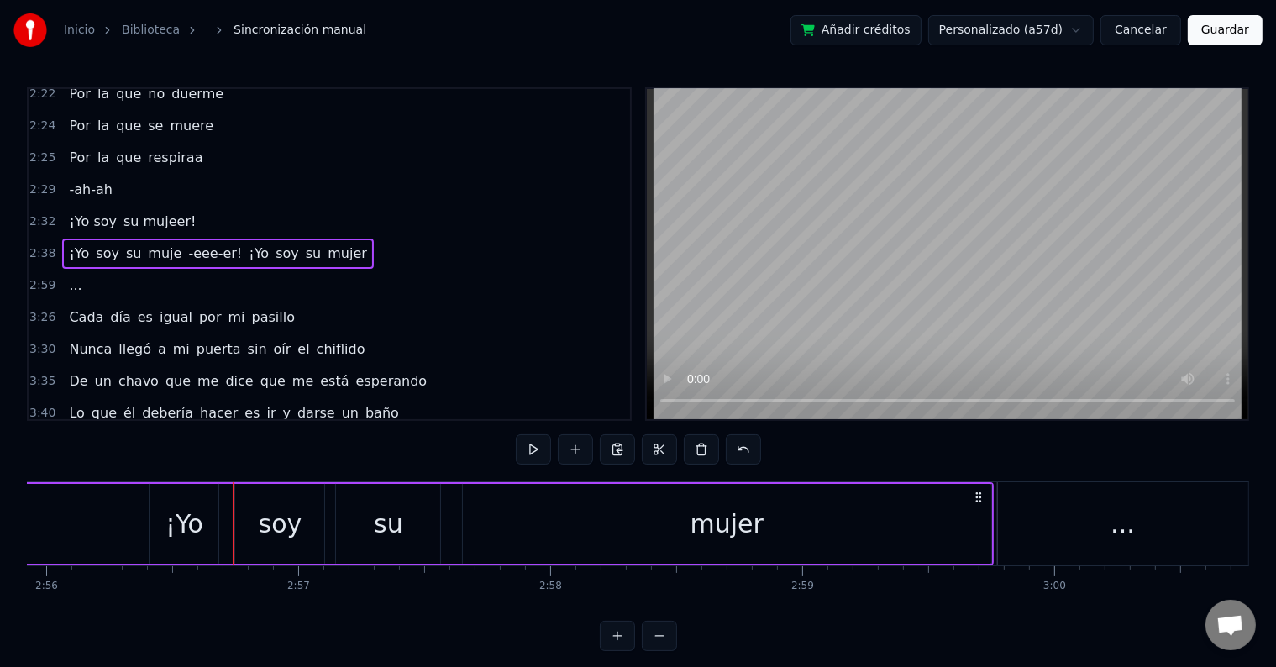
click at [207, 524] on div "¡Yo" at bounding box center [183, 524] width 69 height 80
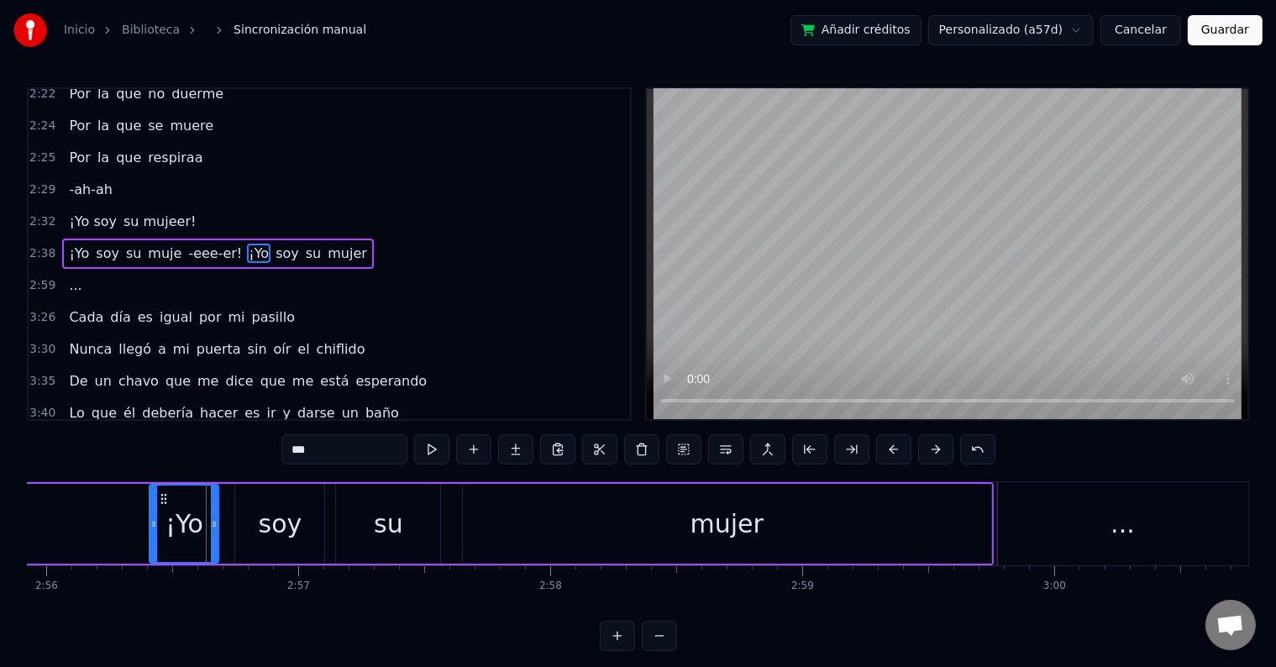
scroll to position [746, 0]
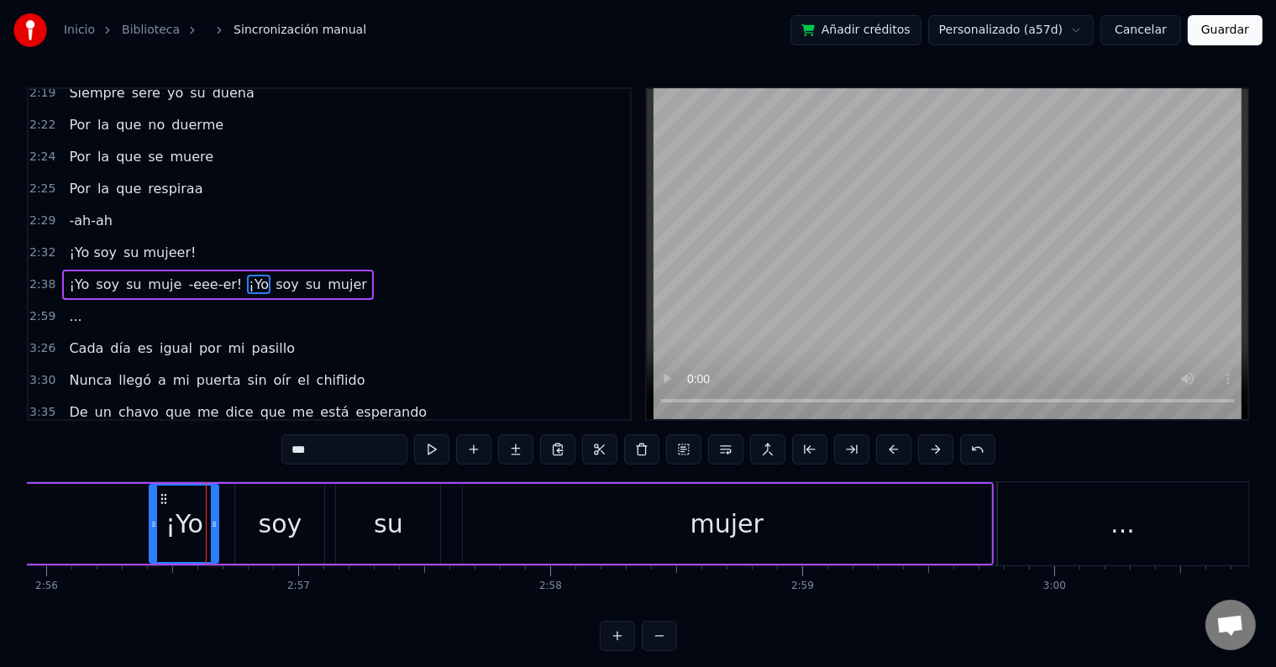
click at [297, 448] on input "***" at bounding box center [344, 449] width 126 height 30
type input "**"
click at [439, 444] on button at bounding box center [431, 449] width 35 height 30
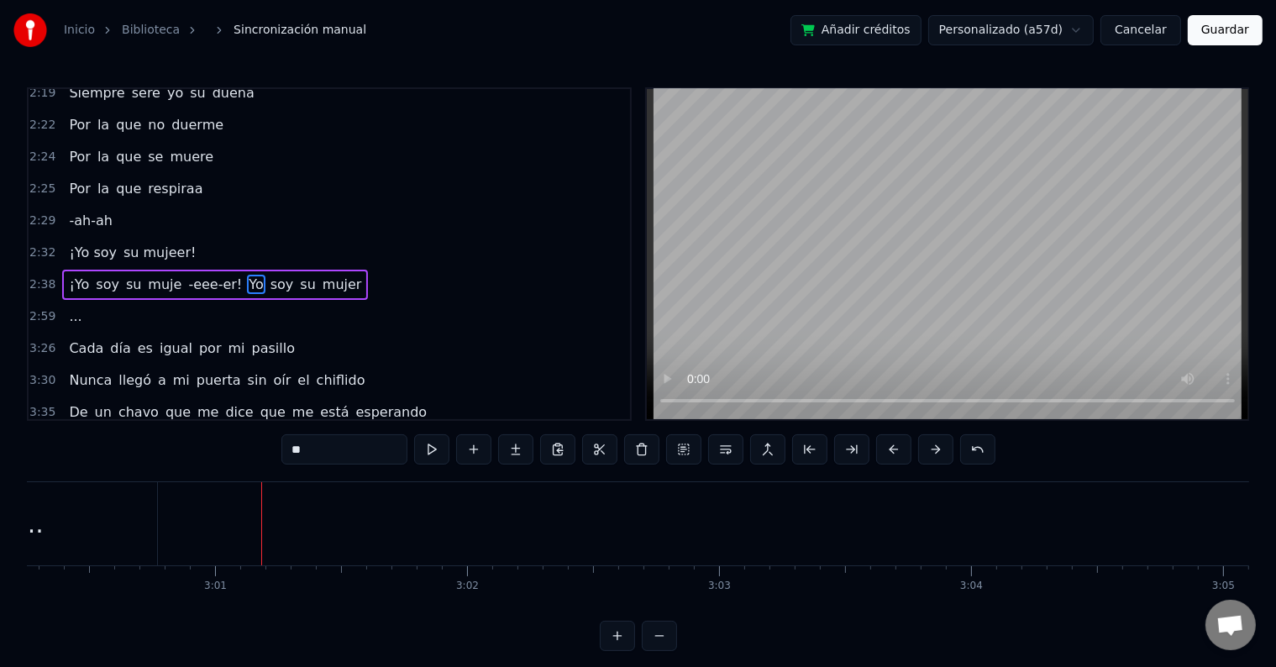
scroll to position [0, 45419]
click at [1093, 30] on html "Inicio Biblioteca Sincronización manual Añadir créditos Personalizado (a57d) Ca…" at bounding box center [638, 339] width 1276 height 678
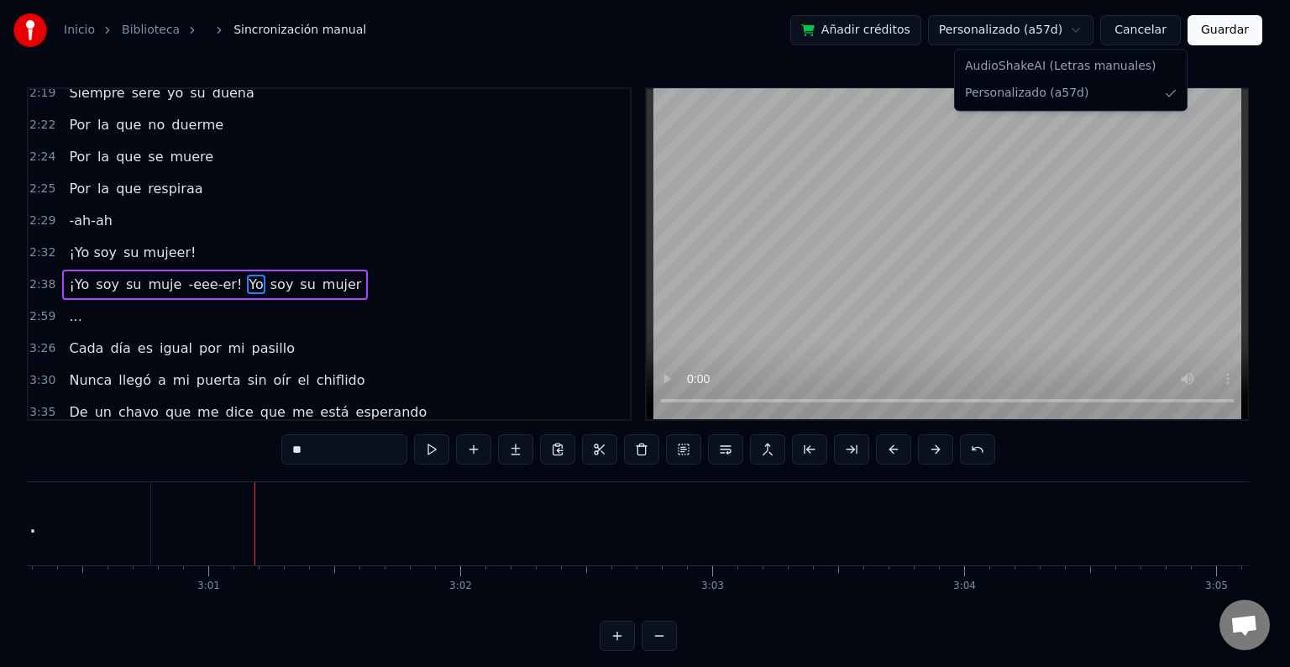
click at [759, 32] on html "Inicio Biblioteca Sincronización manual Añadir créditos Personalizado (a57d) Ca…" at bounding box center [645, 339] width 1290 height 678
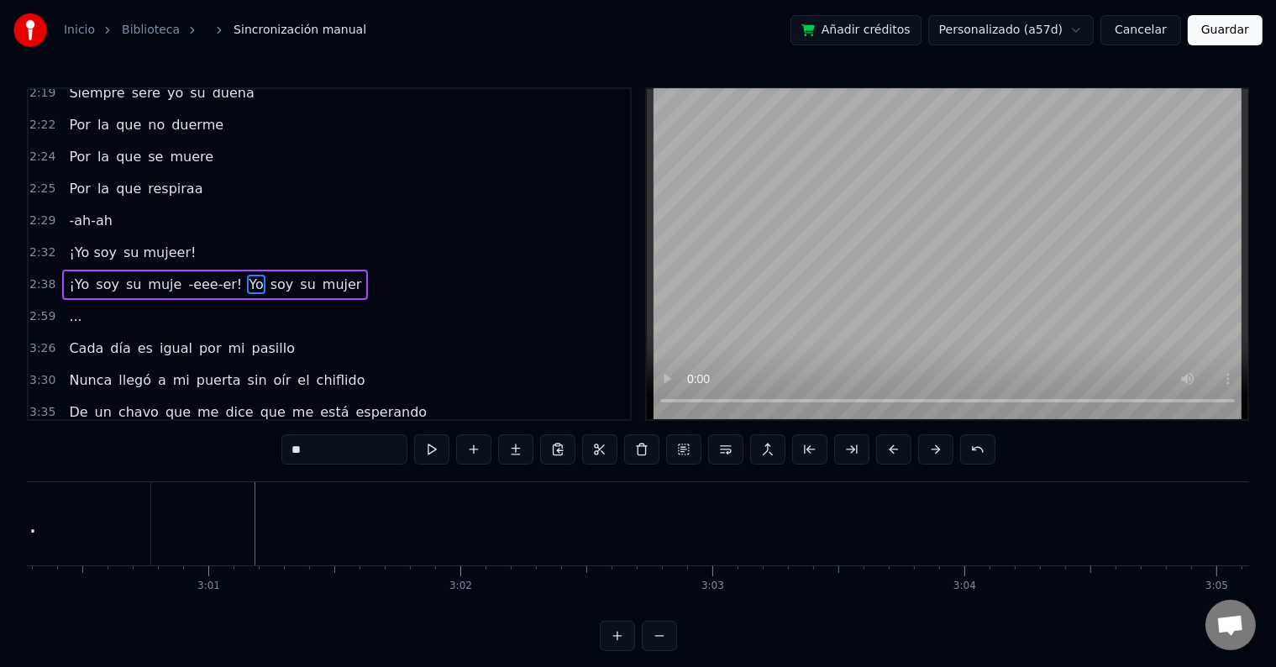
click at [1227, 33] on button "Guardar" at bounding box center [1224, 30] width 75 height 30
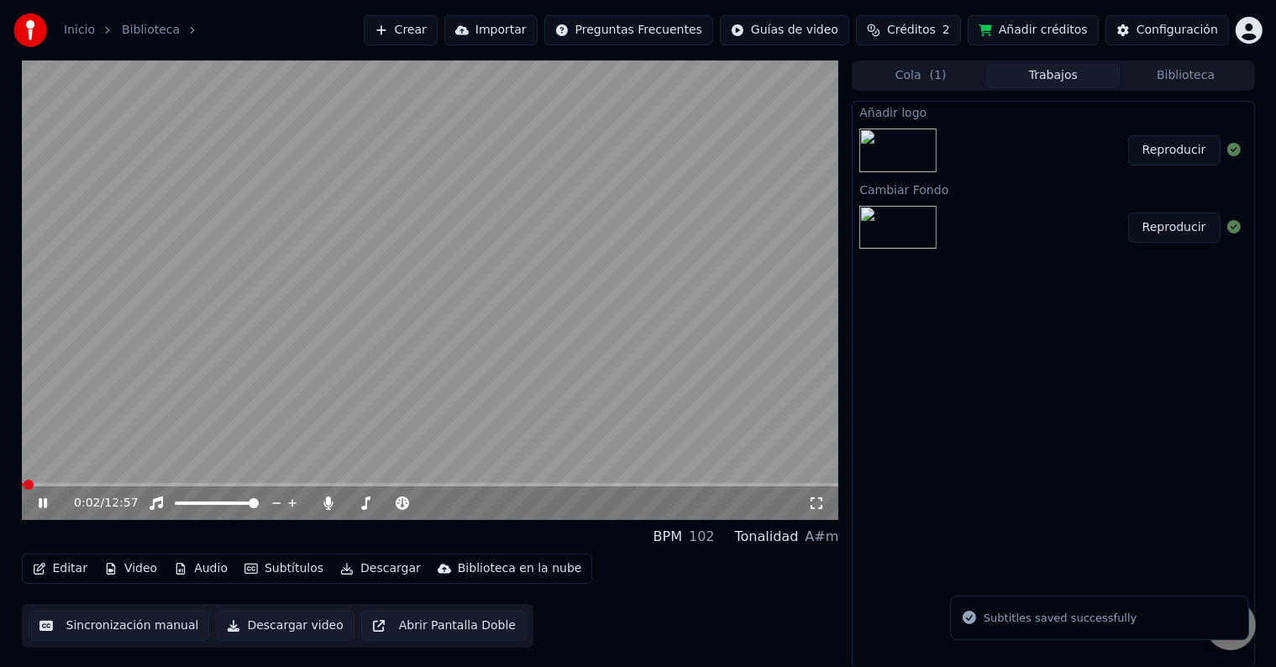
click at [38, 484] on span at bounding box center [430, 484] width 817 height 3
click at [39, 500] on icon at bounding box center [43, 503] width 8 height 10
click at [368, 564] on button "Descargar" at bounding box center [380, 569] width 94 height 24
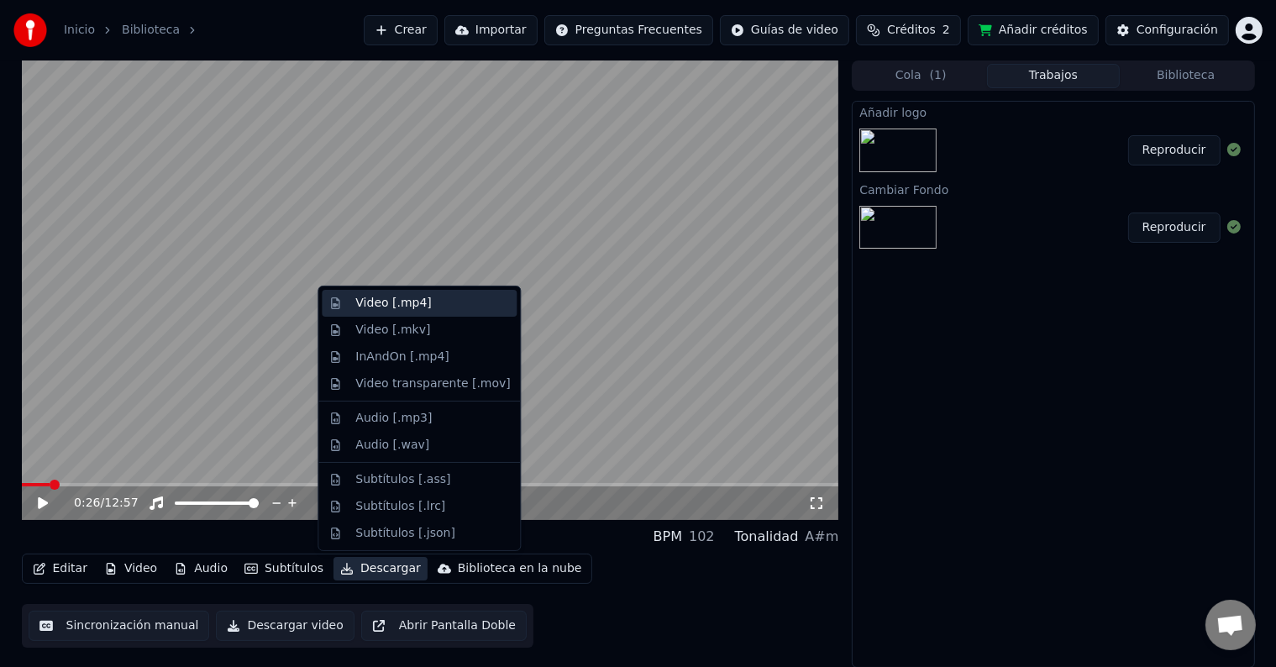
click at [386, 309] on div "Video [.mp4]" at bounding box center [393, 303] width 76 height 17
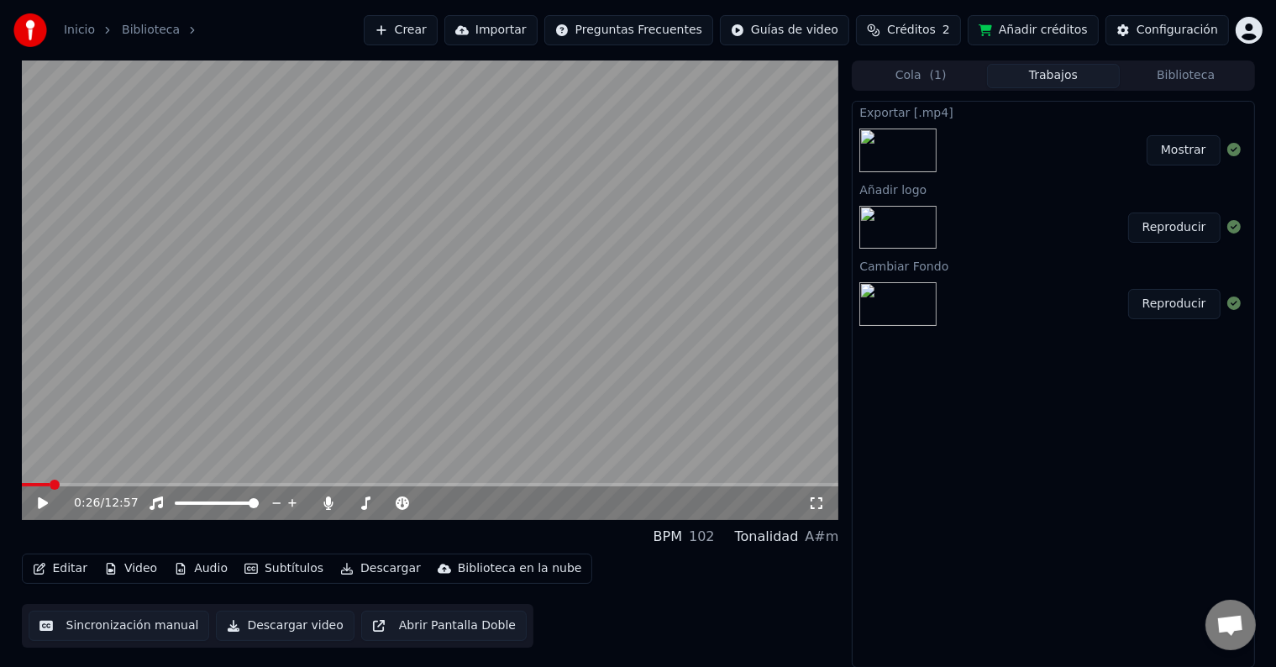
click at [1166, 146] on button "Mostrar" at bounding box center [1183, 150] width 74 height 30
